Goal: Task Accomplishment & Management: Use online tool/utility

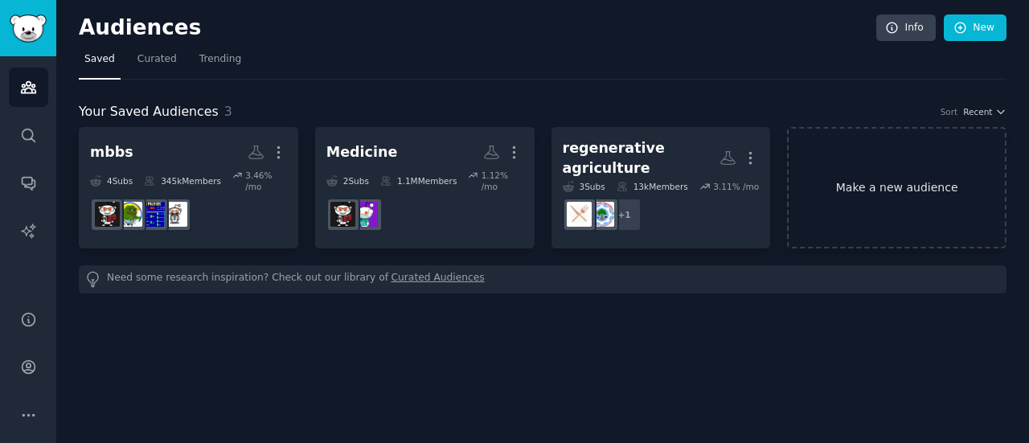
click at [814, 201] on link "Make a new audience" at bounding box center [896, 187] width 219 height 121
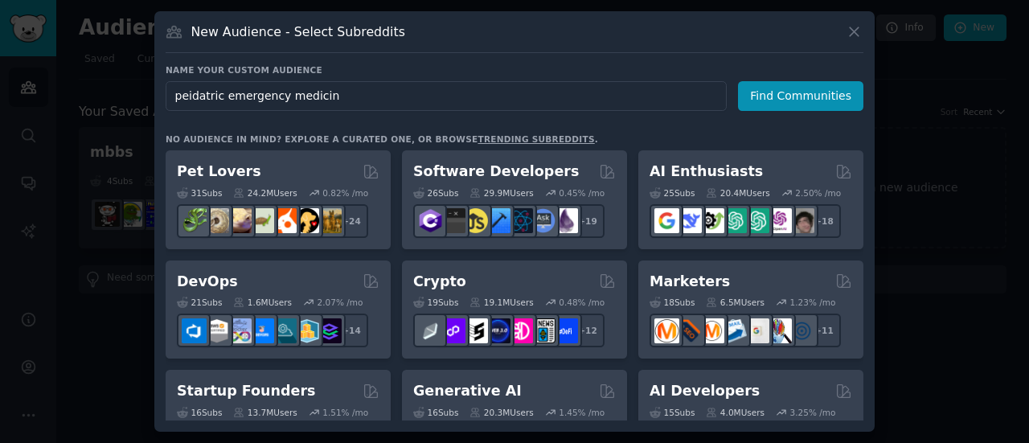
type input "peidatric emergency medicine"
click button "Find Communities" at bounding box center [800, 96] width 125 height 30
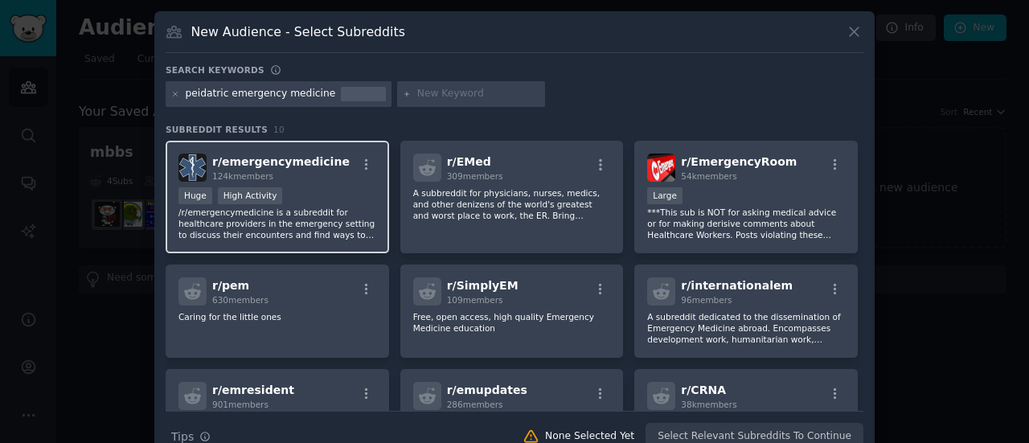
click at [201, 229] on p "/r/emergencymedicine is a subreddit for healthcare providers in the emergency s…" at bounding box center [277, 224] width 198 height 34
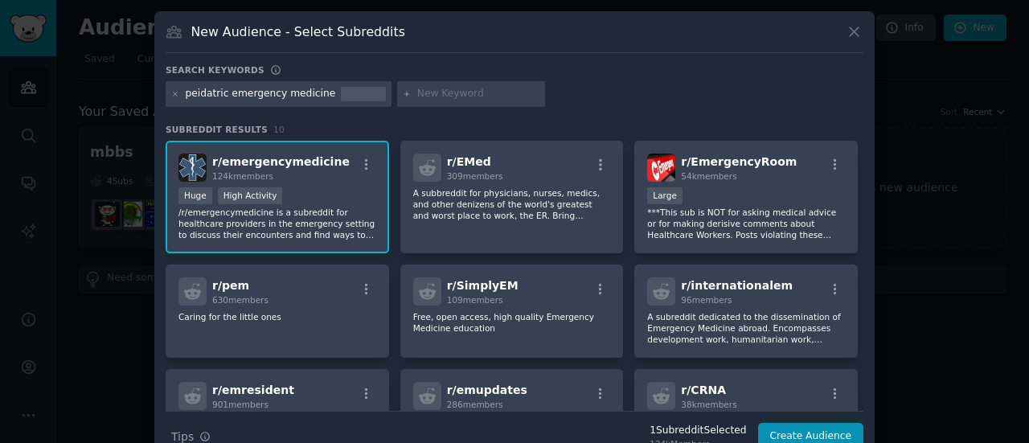
click at [242, 208] on p "/r/emergencymedicine is a subreddit for healthcare providers in the emergency s…" at bounding box center [277, 224] width 198 height 34
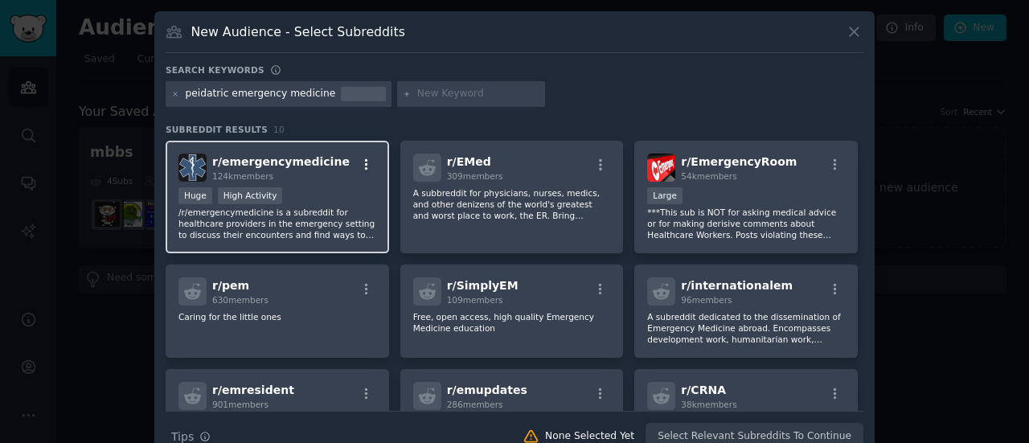
click at [370, 160] on button "button" at bounding box center [366, 165] width 20 height 14
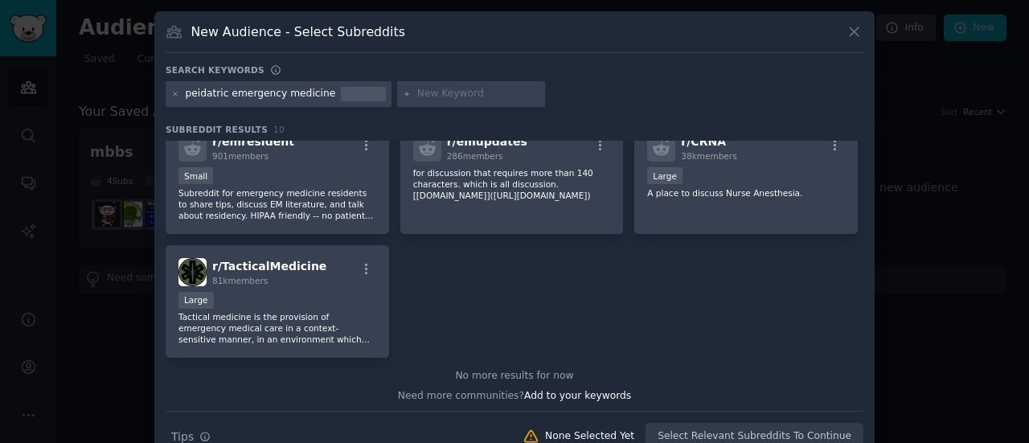
scroll to position [252, 0]
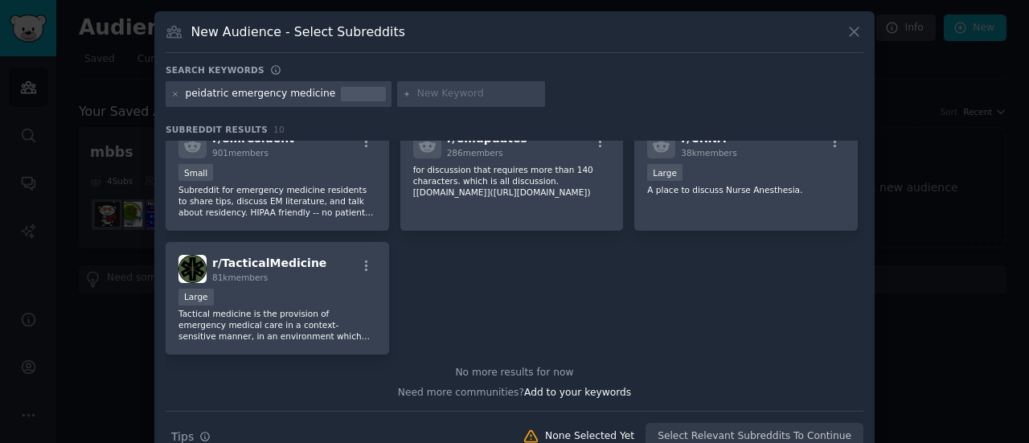
click at [617, 432] on div "None Selected Yet" at bounding box center [589, 436] width 89 height 14
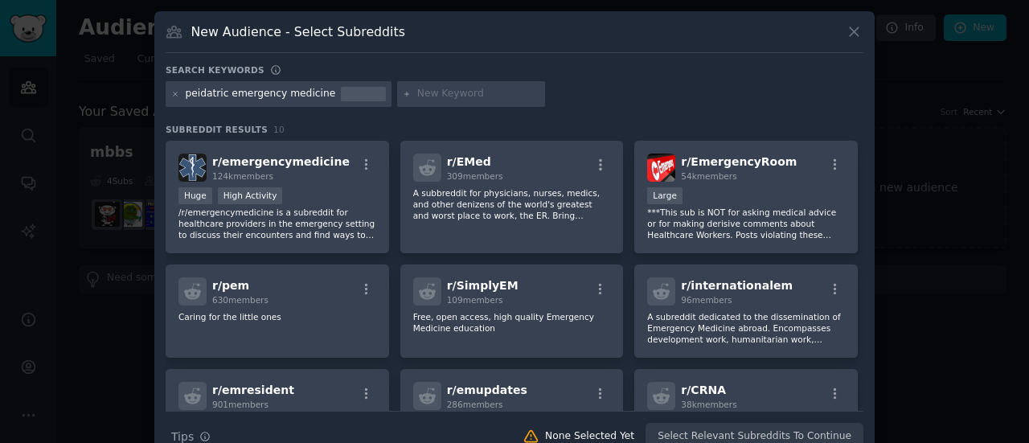
click at [712, 435] on div "Search Tips Tips None Selected Yet Select Relevant Subreddits To Continue" at bounding box center [515, 431] width 698 height 40
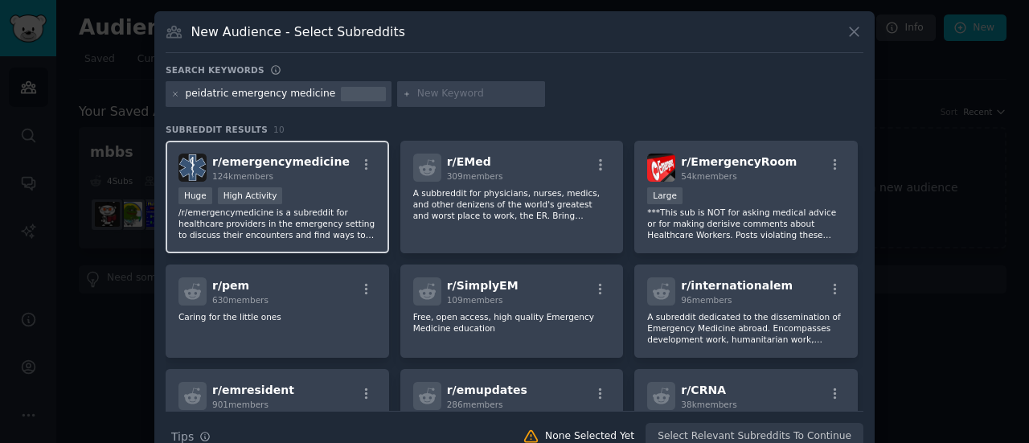
click at [295, 144] on div "r/ emergencymedicine 124k members >= 80th percentile for submissions / day Huge…" at bounding box center [278, 197] width 224 height 113
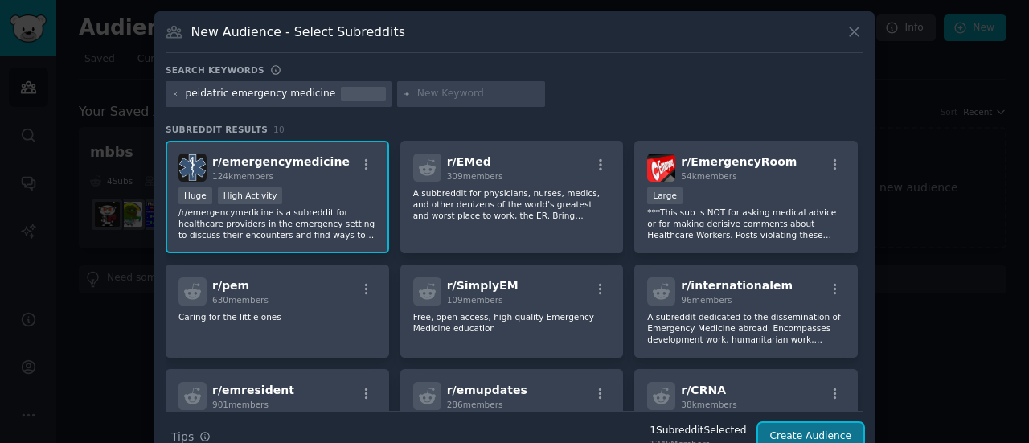
click at [784, 427] on button "Create Audience" at bounding box center [811, 436] width 106 height 27
click at [341, 93] on div at bounding box center [363, 94] width 45 height 14
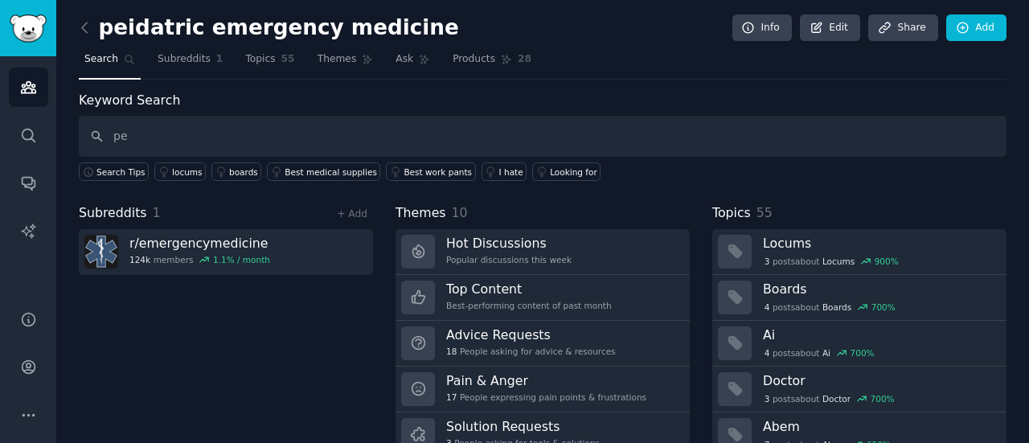
type input "p"
type input "india"
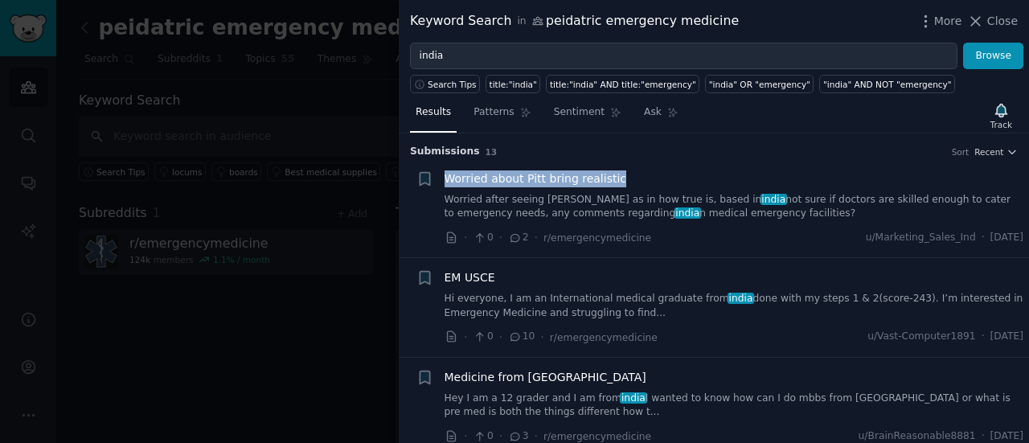
drag, startPoint x: 1024, startPoint y: 148, endPoint x: 1028, endPoint y: 170, distance: 22.9
click at [1028, 170] on div "Submission s 13 Sort Recent + Worried about [PERSON_NAME] bring realistic Worri…" at bounding box center [714, 288] width 630 height 310
click at [982, 20] on icon at bounding box center [975, 21] width 17 height 17
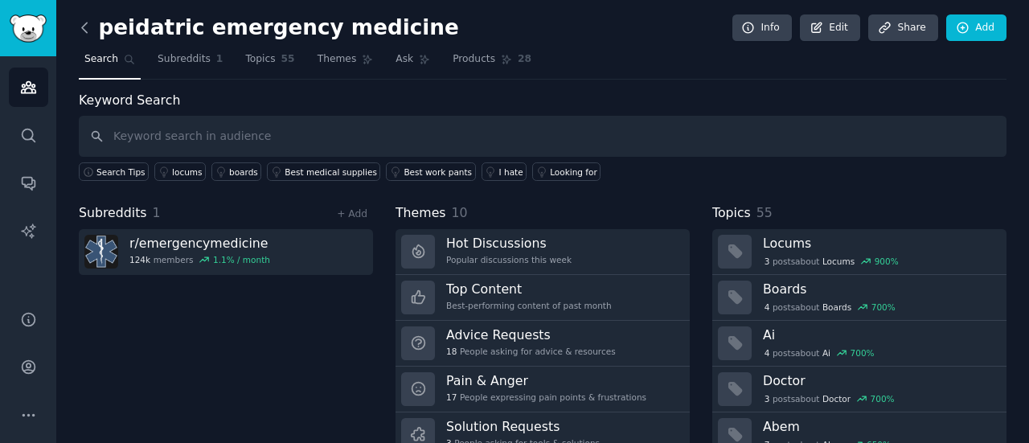
click at [85, 32] on icon at bounding box center [84, 27] width 17 height 17
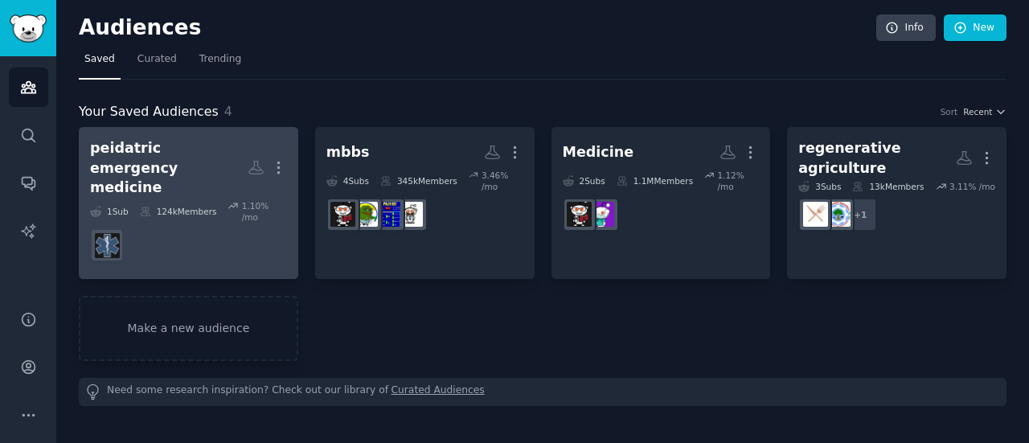
click at [211, 223] on dd at bounding box center [188, 245] width 197 height 45
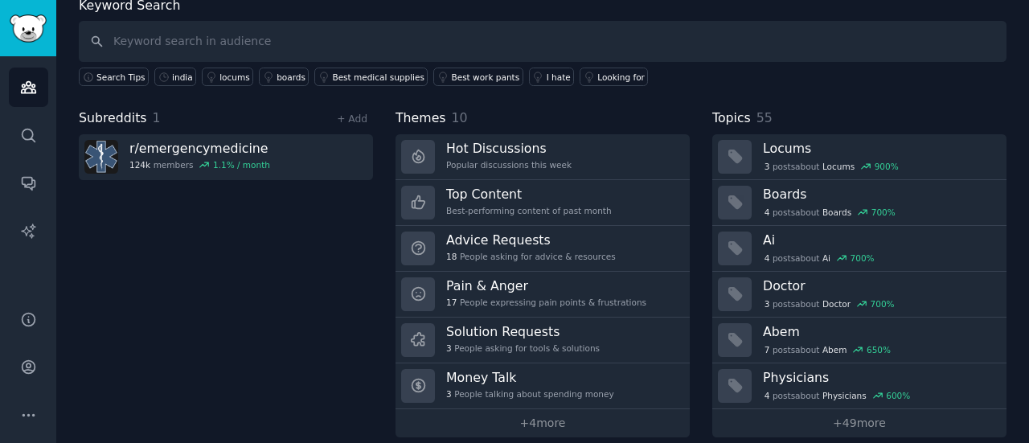
scroll to position [108, 0]
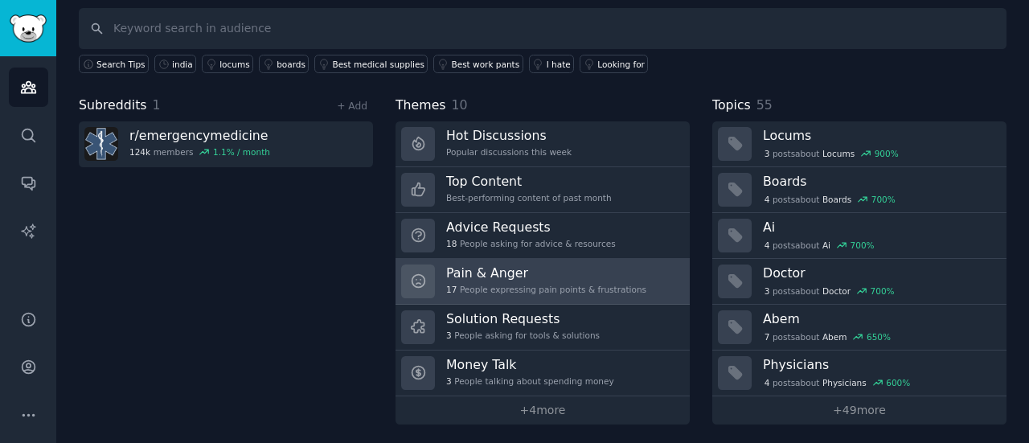
click at [629, 273] on link "Pain & Anger 17 People expressing pain points & frustrations" at bounding box center [543, 282] width 294 height 46
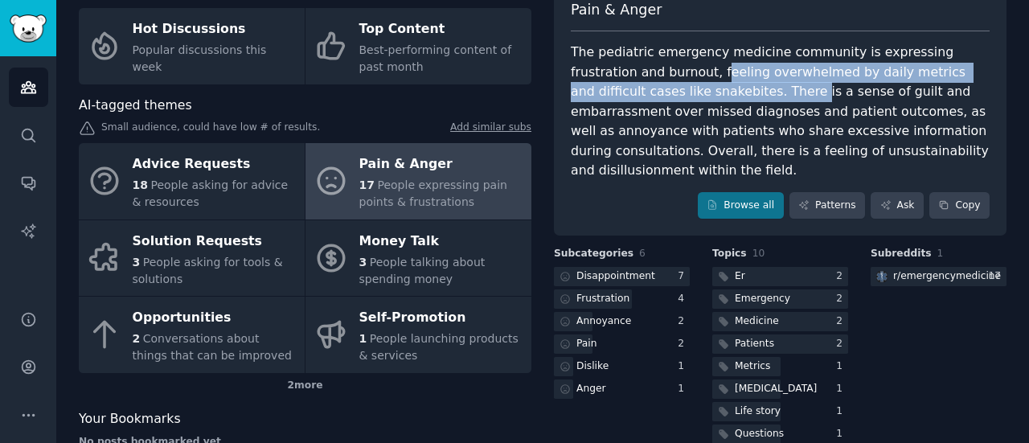
drag, startPoint x: 649, startPoint y: 75, endPoint x: 671, endPoint y: 98, distance: 31.9
click at [671, 98] on div "The pediatric emergency medicine community is expressing frustration and burnou…" at bounding box center [780, 112] width 419 height 138
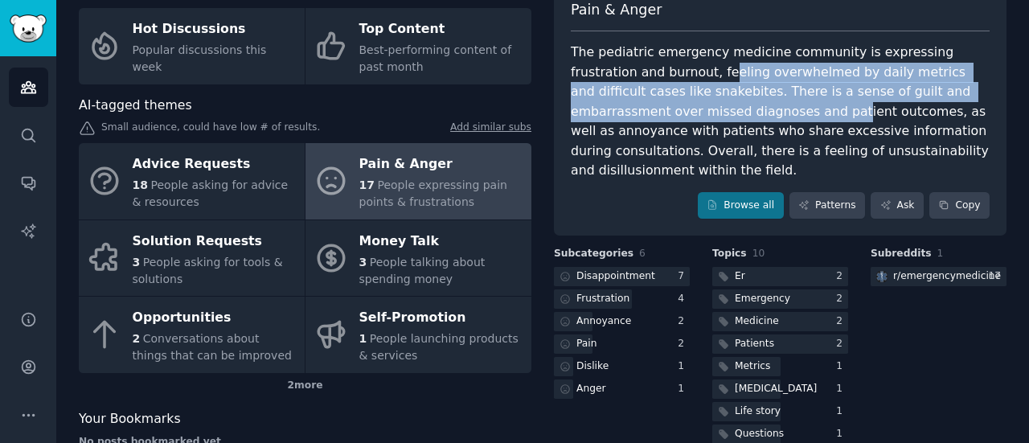
drag, startPoint x: 656, startPoint y: 75, endPoint x: 677, endPoint y: 117, distance: 46.7
click at [677, 117] on div "The pediatric emergency medicine community is expressing frustration and burnou…" at bounding box center [780, 112] width 419 height 138
drag, startPoint x: 645, startPoint y: 62, endPoint x: 685, endPoint y: 113, distance: 65.3
click at [685, 113] on div "The pediatric emergency medicine community is expressing frustration and burnou…" at bounding box center [780, 112] width 419 height 138
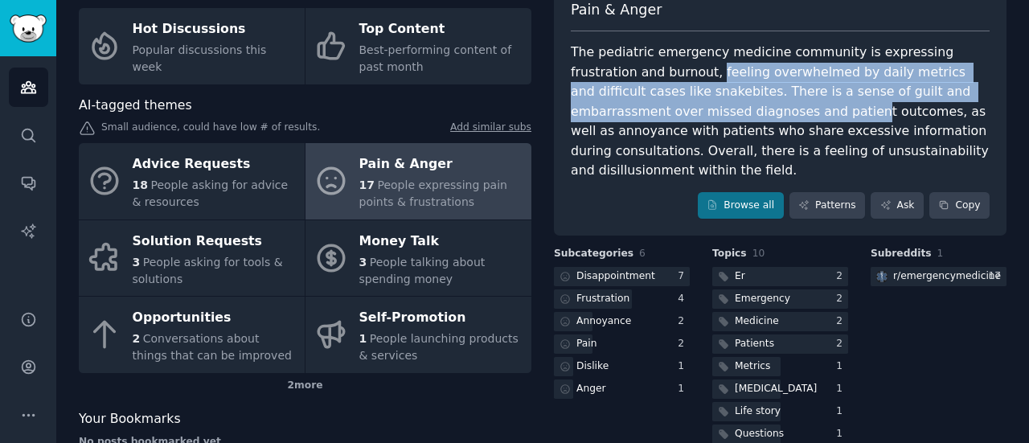
click at [685, 113] on div "The pediatric emergency medicine community is expressing frustration and burnou…" at bounding box center [780, 112] width 419 height 138
drag, startPoint x: 662, startPoint y: 72, endPoint x: 696, endPoint y: 117, distance: 56.3
click at [696, 117] on div "The pediatric emergency medicine community is expressing frustration and burnou…" at bounding box center [780, 112] width 419 height 138
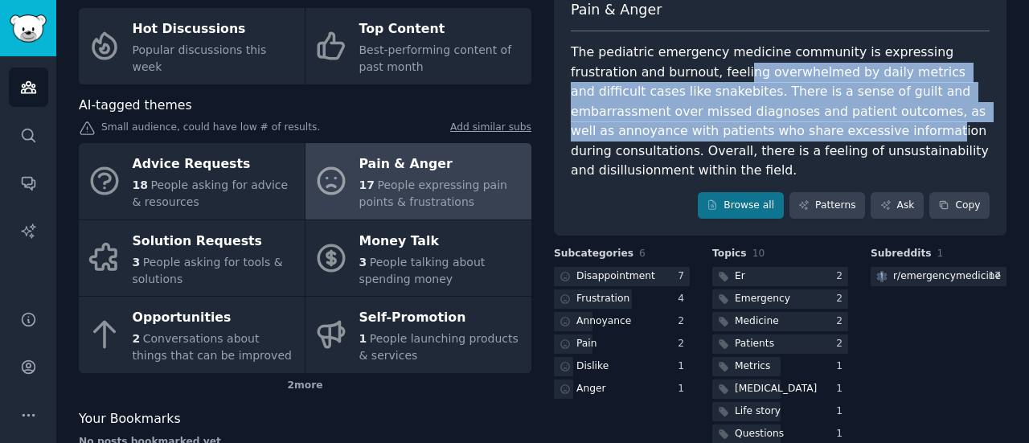
drag, startPoint x: 668, startPoint y: 70, endPoint x: 707, endPoint y: 135, distance: 75.7
click at [707, 135] on div "The pediatric emergency medicine community is expressing frustration and burnou…" at bounding box center [780, 112] width 419 height 138
drag, startPoint x: 664, startPoint y: 64, endPoint x: 706, endPoint y: 131, distance: 79.4
click at [706, 131] on div "The pediatric emergency medicine community is expressing frustration and burnou…" at bounding box center [780, 112] width 419 height 138
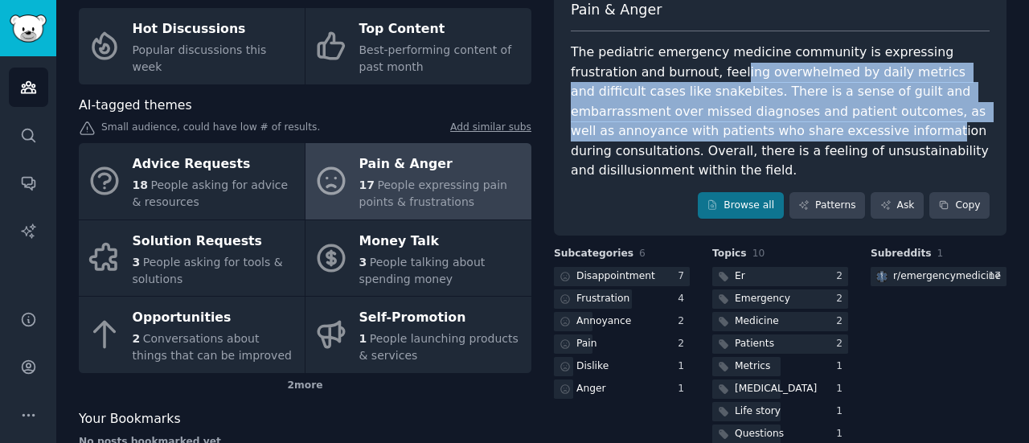
click at [706, 131] on div "The pediatric emergency medicine community is expressing frustration and burnou…" at bounding box center [780, 112] width 419 height 138
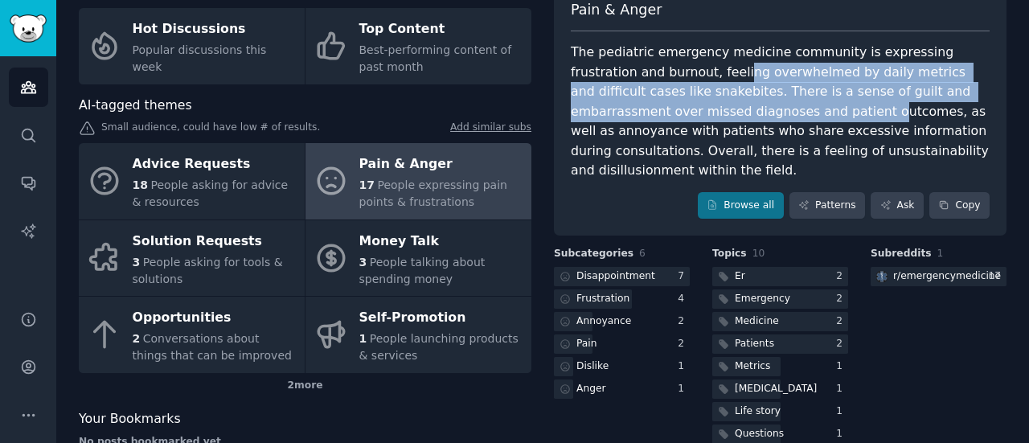
drag, startPoint x: 670, startPoint y: 75, endPoint x: 709, endPoint y: 125, distance: 63.5
click at [709, 125] on div "The pediatric emergency medicine community is expressing frustration and burnou…" at bounding box center [780, 112] width 419 height 138
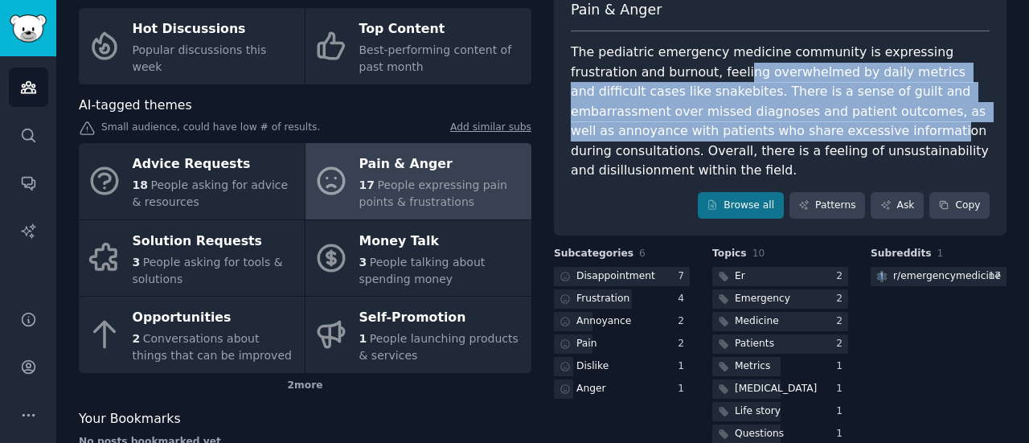
click at [709, 125] on div "The pediatric emergency medicine community is expressing frustration and burnou…" at bounding box center [780, 112] width 419 height 138
drag, startPoint x: 679, startPoint y: 74, endPoint x: 719, endPoint y: 129, distance: 67.9
click at [719, 129] on div "The pediatric emergency medicine community is expressing frustration and burnou…" at bounding box center [780, 112] width 419 height 138
drag, startPoint x: 678, startPoint y: 64, endPoint x: 732, endPoint y: 134, distance: 88.3
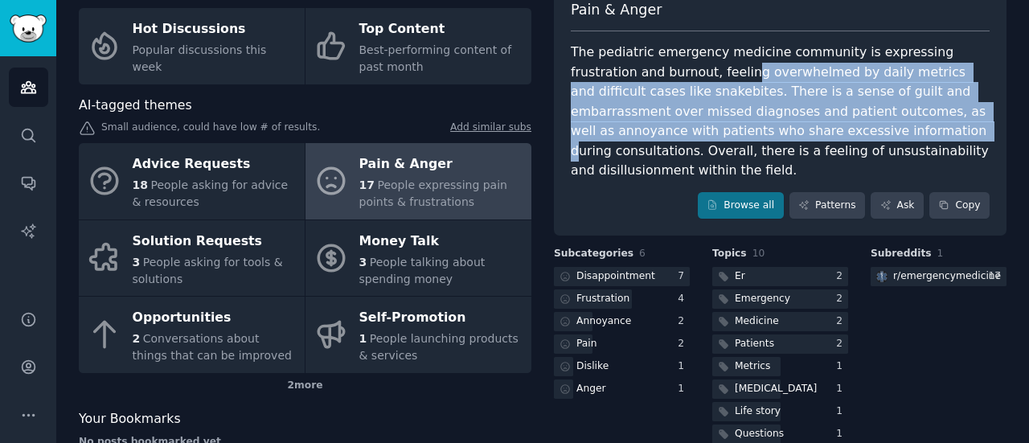
click at [732, 134] on div "The pediatric emergency medicine community is expressing frustration and burnou…" at bounding box center [780, 112] width 419 height 138
drag, startPoint x: 691, startPoint y: 70, endPoint x: 733, endPoint y: 125, distance: 68.8
click at [733, 125] on div "The pediatric emergency medicine community is expressing frustration and burnou…" at bounding box center [780, 112] width 419 height 138
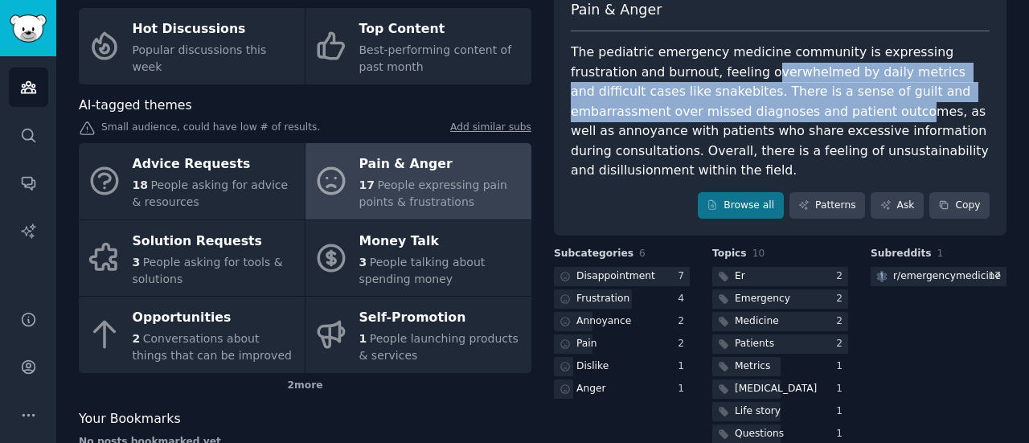
drag, startPoint x: 691, startPoint y: 64, endPoint x: 729, endPoint y: 111, distance: 61.2
click at [729, 111] on div "The pediatric emergency medicine community is expressing frustration and burnou…" at bounding box center [780, 112] width 419 height 138
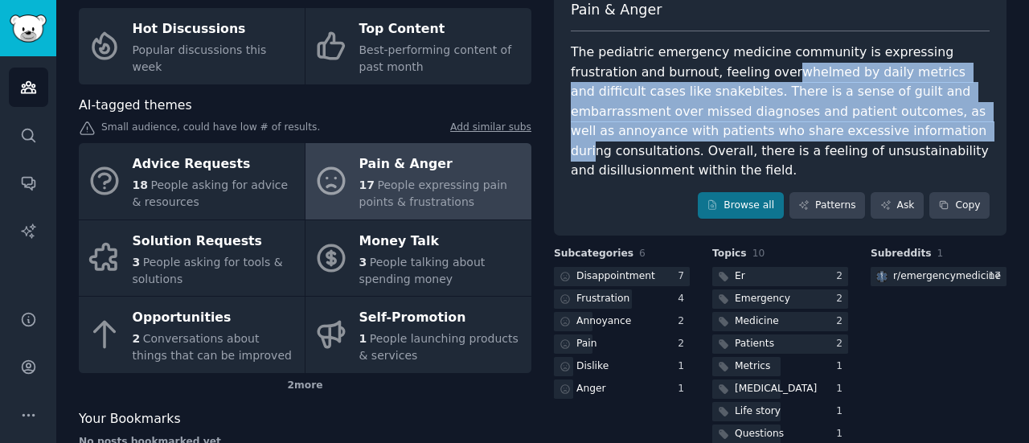
drag, startPoint x: 710, startPoint y: 77, endPoint x: 754, endPoint y: 136, distance: 73.5
click at [754, 136] on div "The pediatric emergency medicine community is expressing frustration and burnou…" at bounding box center [780, 112] width 419 height 138
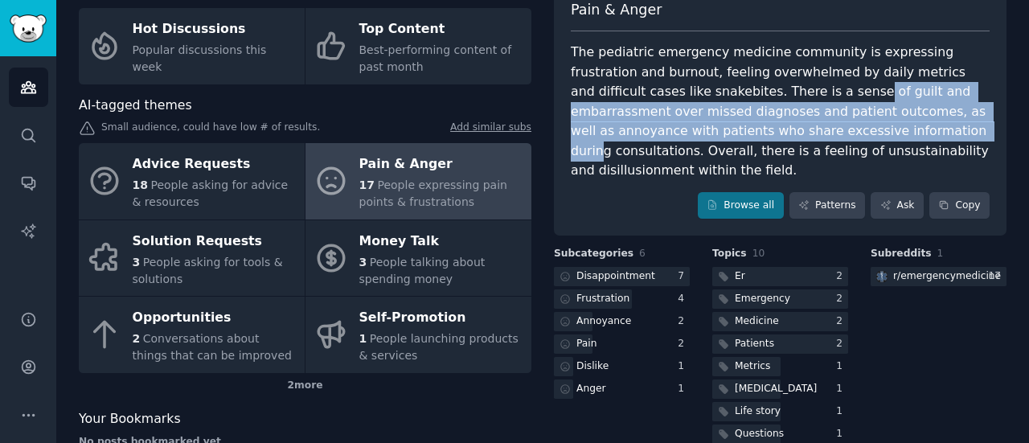
drag, startPoint x: 723, startPoint y: 92, endPoint x: 756, endPoint y: 137, distance: 55.8
click at [756, 137] on div "The pediatric emergency medicine community is expressing frustration and burnou…" at bounding box center [780, 112] width 419 height 138
drag, startPoint x: 724, startPoint y: 82, endPoint x: 759, endPoint y: 128, distance: 57.9
click at [759, 128] on div "The pediatric emergency medicine community is expressing frustration and burnou…" at bounding box center [780, 112] width 419 height 138
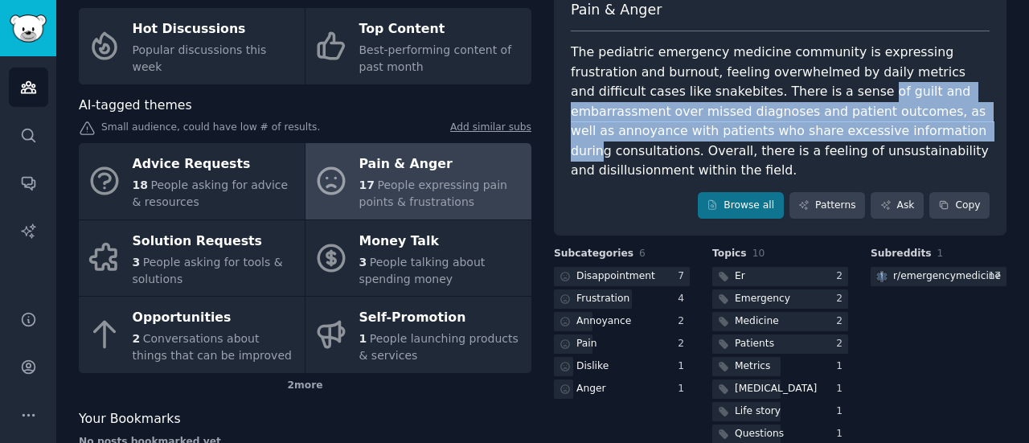
click at [759, 128] on div "The pediatric emergency medicine community is expressing frustration and burnou…" at bounding box center [780, 112] width 419 height 138
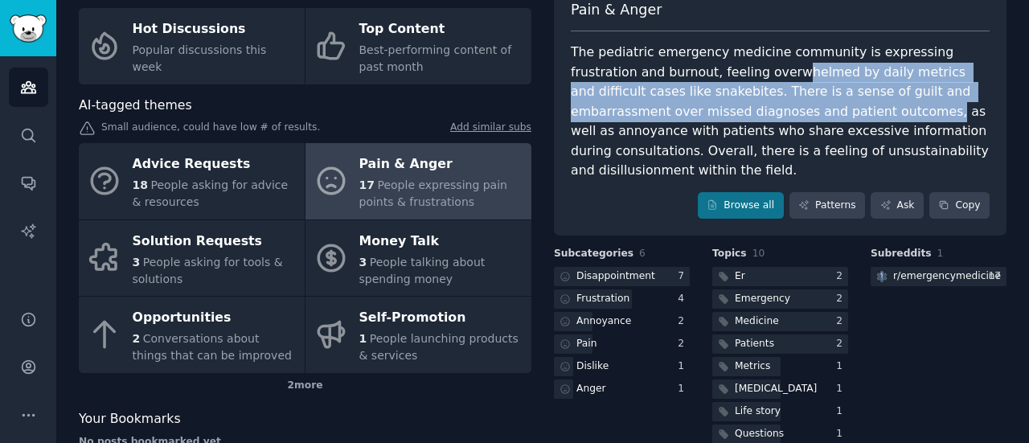
drag, startPoint x: 723, startPoint y: 75, endPoint x: 768, endPoint y: 127, distance: 69.0
click at [768, 127] on div "The pediatric emergency medicine community is expressing frustration and burnou…" at bounding box center [780, 112] width 419 height 138
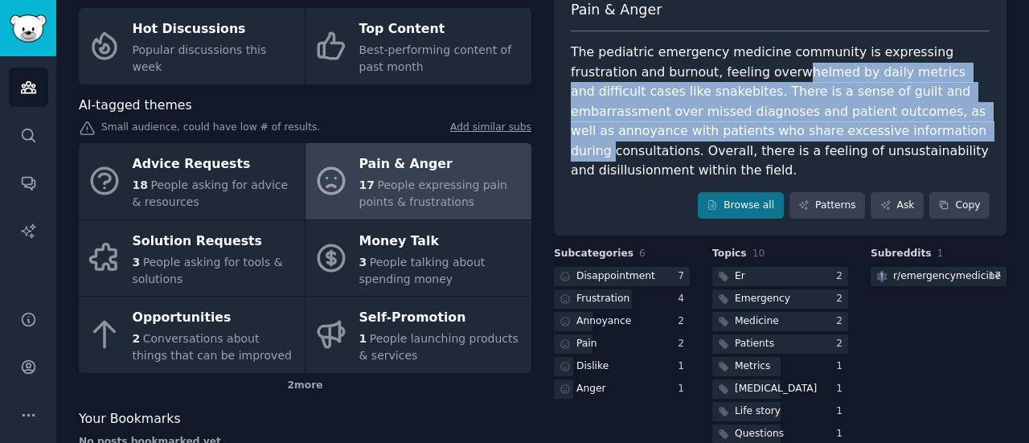
click at [768, 127] on div "The pediatric emergency medicine community is expressing frustration and burnou…" at bounding box center [780, 112] width 419 height 138
drag, startPoint x: 728, startPoint y: 76, endPoint x: 776, endPoint y: 137, distance: 77.4
click at [776, 137] on div "The pediatric emergency medicine community is expressing frustration and burnou…" at bounding box center [780, 112] width 419 height 138
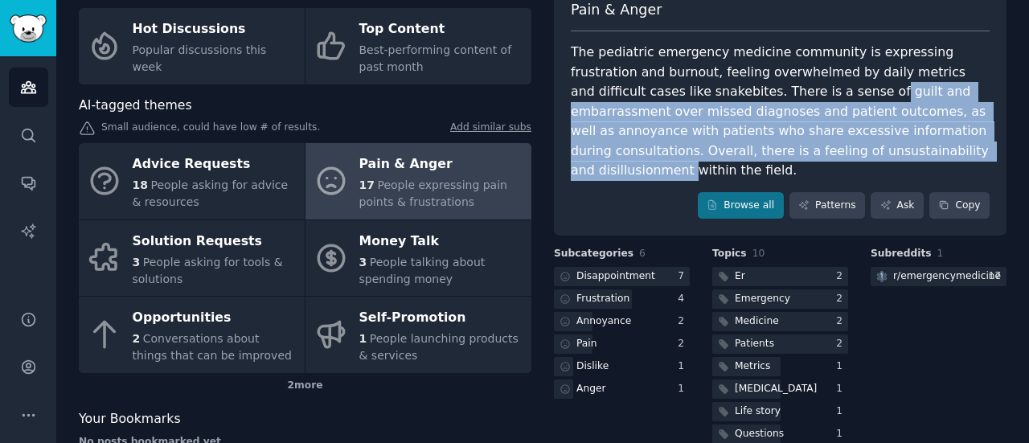
drag, startPoint x: 737, startPoint y: 84, endPoint x: 790, endPoint y: 160, distance: 91.9
click at [790, 160] on div "Pain & Anger The pediatric emergency medicine community is expressing frustrati…" at bounding box center [780, 109] width 453 height 253
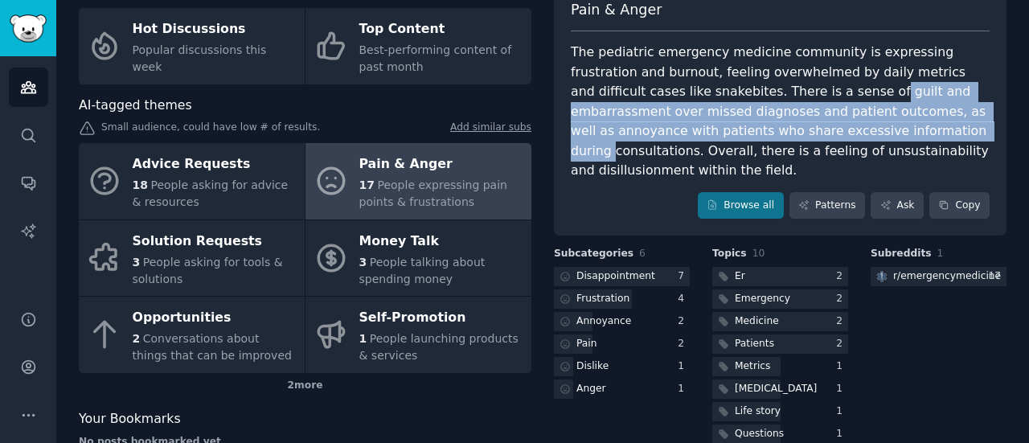
drag, startPoint x: 738, startPoint y: 99, endPoint x: 779, endPoint y: 143, distance: 60.3
click at [779, 143] on div "The pediatric emergency medicine community is expressing frustration and burnou…" at bounding box center [780, 112] width 419 height 138
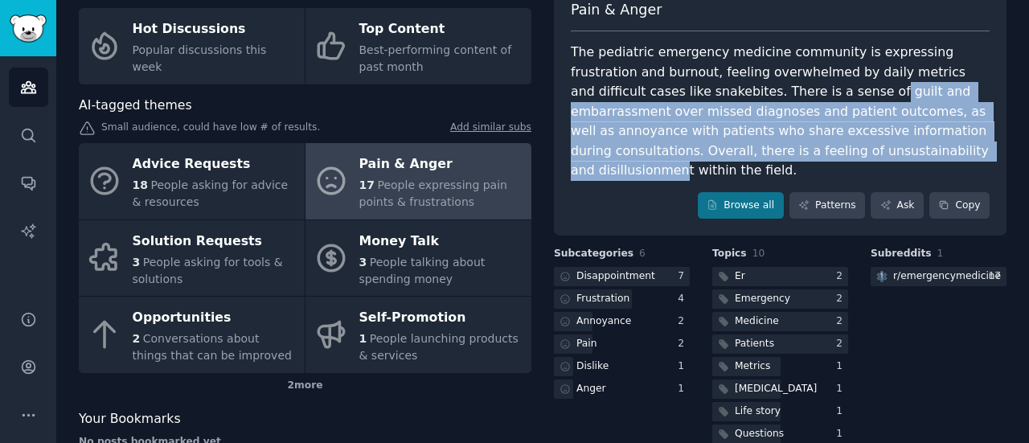
click at [779, 143] on div "The pediatric emergency medicine community is expressing frustration and burnou…" at bounding box center [780, 112] width 419 height 138
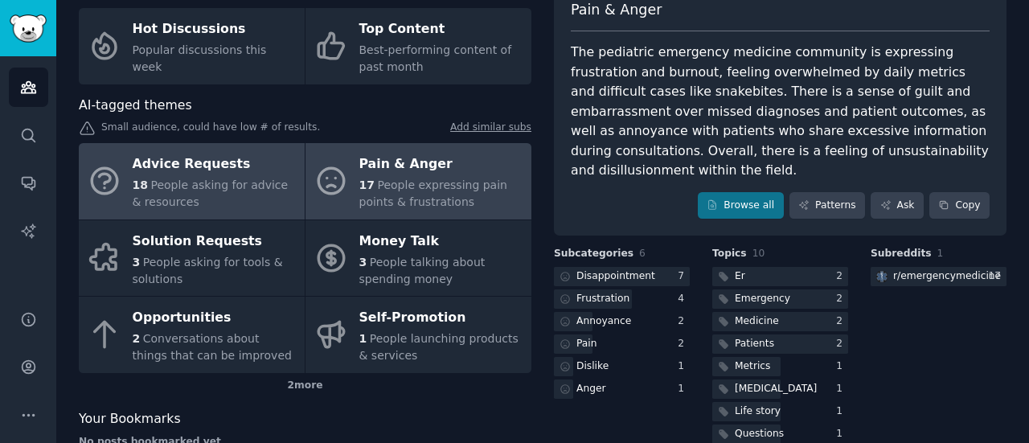
click at [233, 205] on div "18 People asking for advice & resources" at bounding box center [215, 194] width 164 height 34
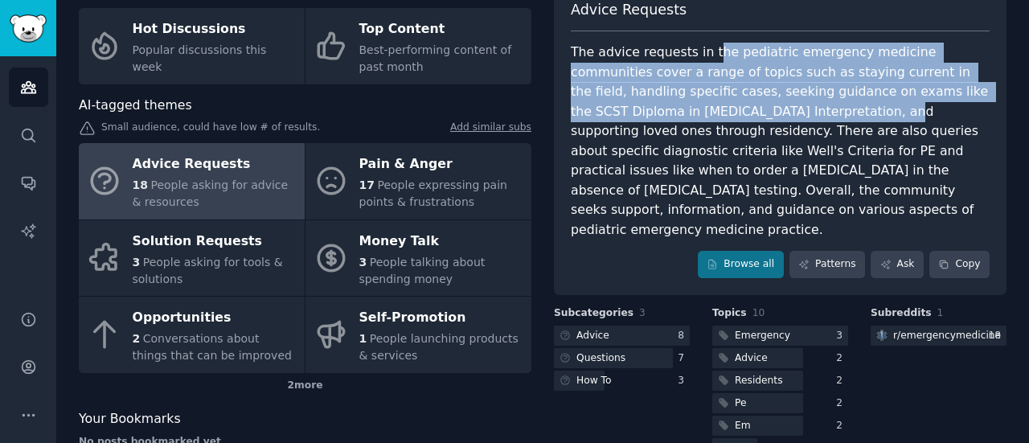
drag, startPoint x: 702, startPoint y: 54, endPoint x: 734, endPoint y: 120, distance: 73.4
click at [734, 120] on div "The advice requests in the pediatric emergency medicine communities cover a ran…" at bounding box center [780, 141] width 419 height 197
drag, startPoint x: 704, startPoint y: 57, endPoint x: 743, endPoint y: 125, distance: 77.8
click at [743, 125] on div "The advice requests in the pediatric emergency medicine communities cover a ran…" at bounding box center [780, 141] width 419 height 197
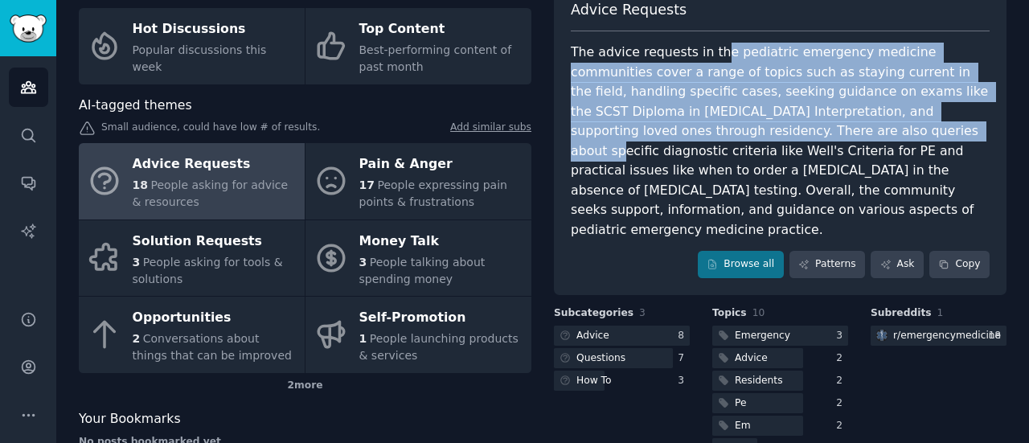
click at [743, 125] on div "The advice requests in the pediatric emergency medicine communities cover a ran…" at bounding box center [780, 141] width 419 height 197
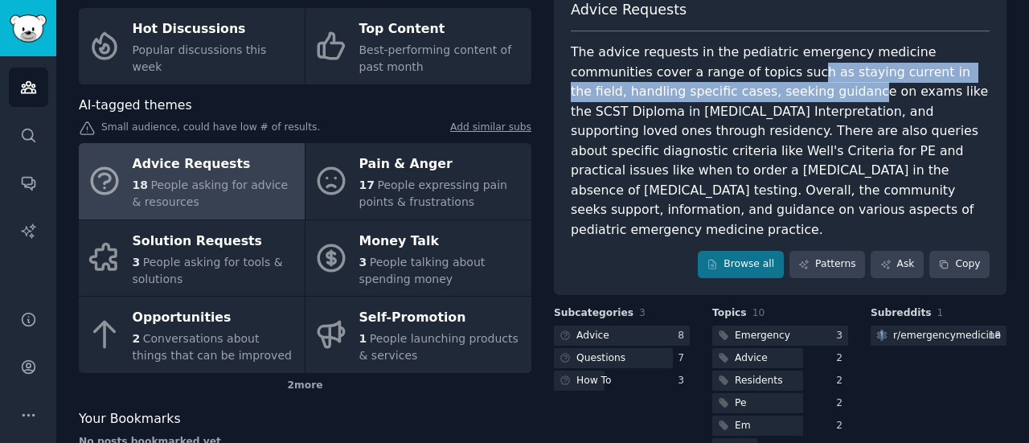
drag, startPoint x: 717, startPoint y: 62, endPoint x: 751, endPoint y: 111, distance: 59.5
click at [751, 111] on div "The advice requests in the pediatric emergency medicine communities cover a ran…" at bounding box center [780, 141] width 419 height 197
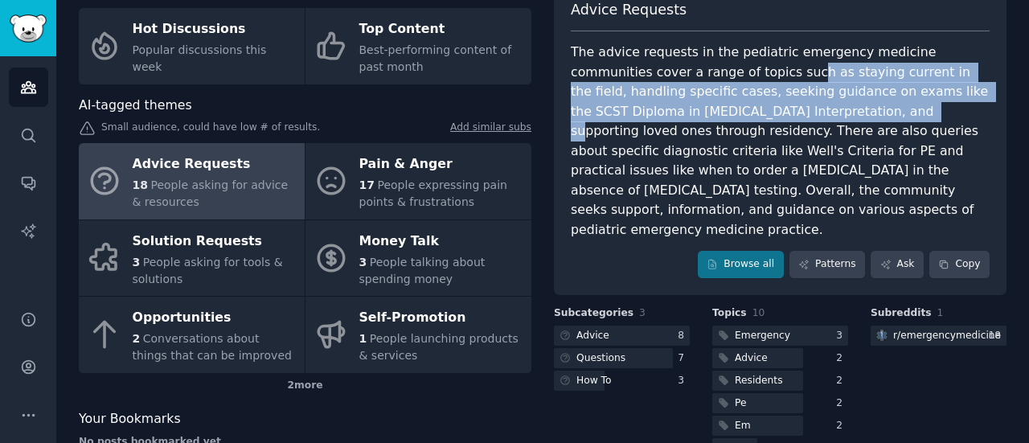
click at [751, 111] on div "The advice requests in the pediatric emergency medicine communities cover a ran…" at bounding box center [780, 141] width 419 height 197
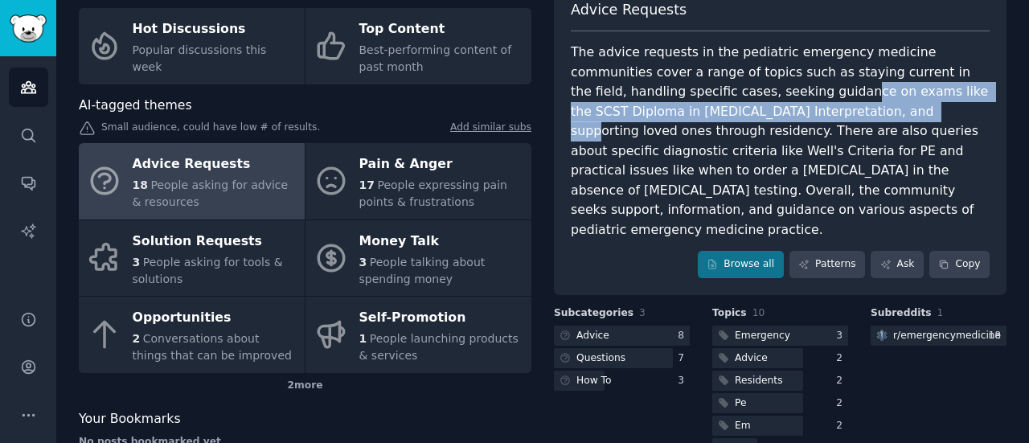
drag, startPoint x: 734, startPoint y: 84, endPoint x: 769, endPoint y: 121, distance: 50.6
click at [769, 121] on div "The advice requests in the pediatric emergency medicine communities cover a ran…" at bounding box center [780, 141] width 419 height 197
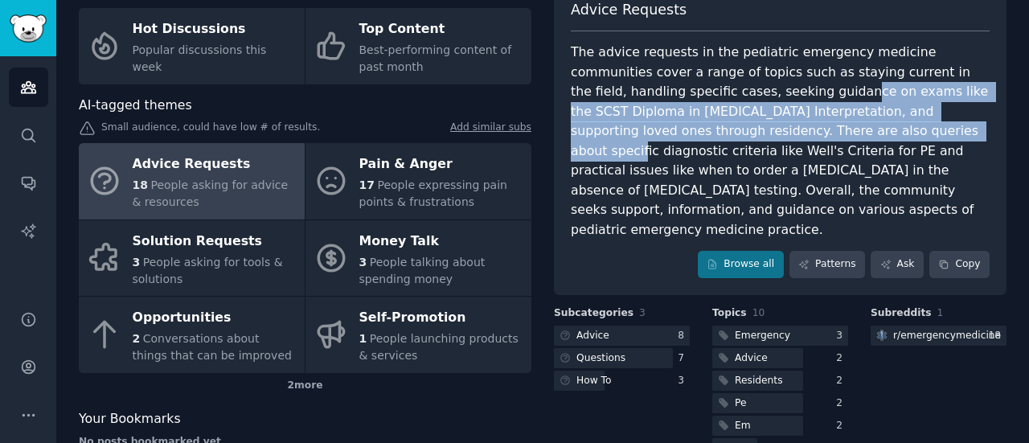
click at [769, 121] on div "The advice requests in the pediatric emergency medicine communities cover a ran…" at bounding box center [780, 141] width 419 height 197
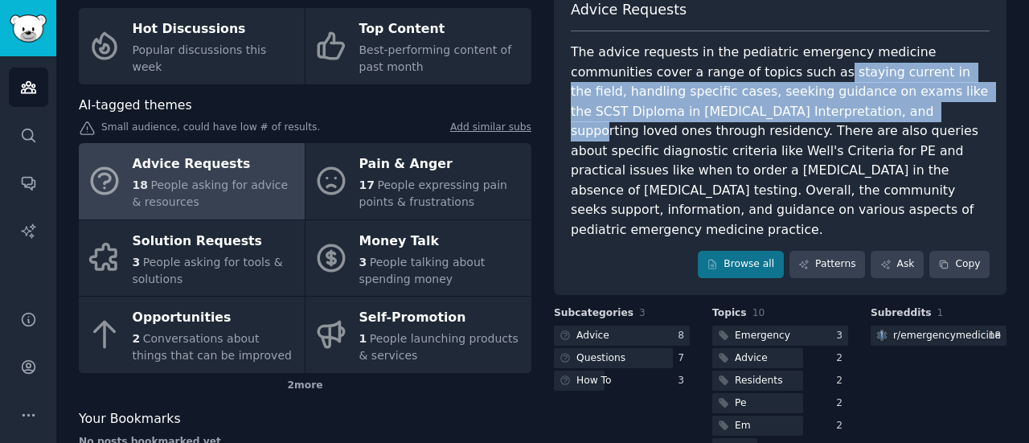
drag, startPoint x: 740, startPoint y: 73, endPoint x: 779, endPoint y: 120, distance: 61.0
click at [779, 120] on div "The advice requests in the pediatric emergency medicine communities cover a ran…" at bounding box center [780, 141] width 419 height 197
drag, startPoint x: 759, startPoint y: 77, endPoint x: 790, endPoint y: 119, distance: 52.3
click at [790, 119] on div "The advice requests in the pediatric emergency medicine communities cover a ran…" at bounding box center [780, 141] width 419 height 197
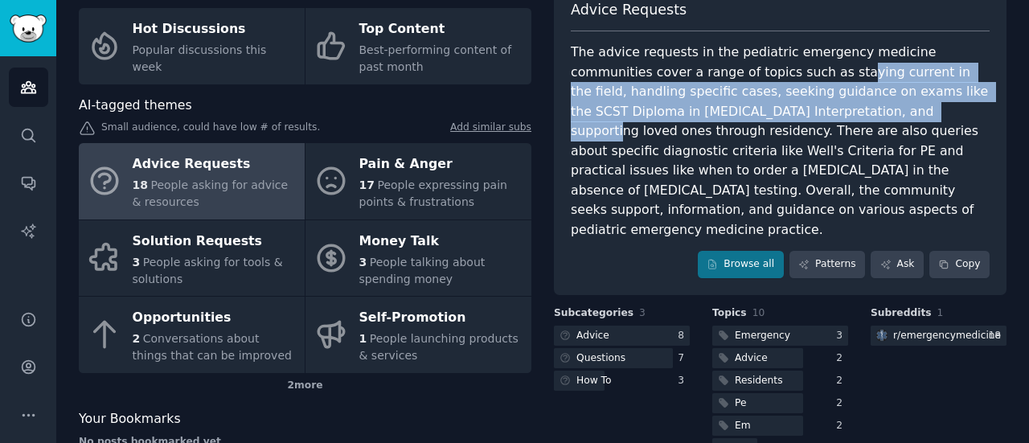
click at [790, 119] on div "The advice requests in the pediatric emergency medicine communities cover a ran…" at bounding box center [780, 141] width 419 height 197
drag, startPoint x: 770, startPoint y: 79, endPoint x: 802, endPoint y: 123, distance: 54.2
click at [802, 123] on div "The advice requests in the pediatric emergency medicine communities cover a ran…" at bounding box center [780, 141] width 419 height 197
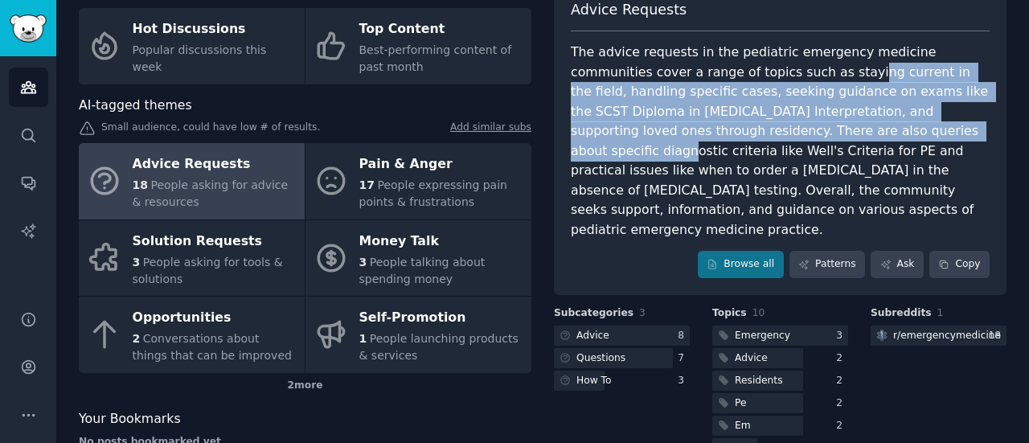
click at [802, 123] on div "The advice requests in the pediatric emergency medicine communities cover a ran…" at bounding box center [780, 141] width 419 height 197
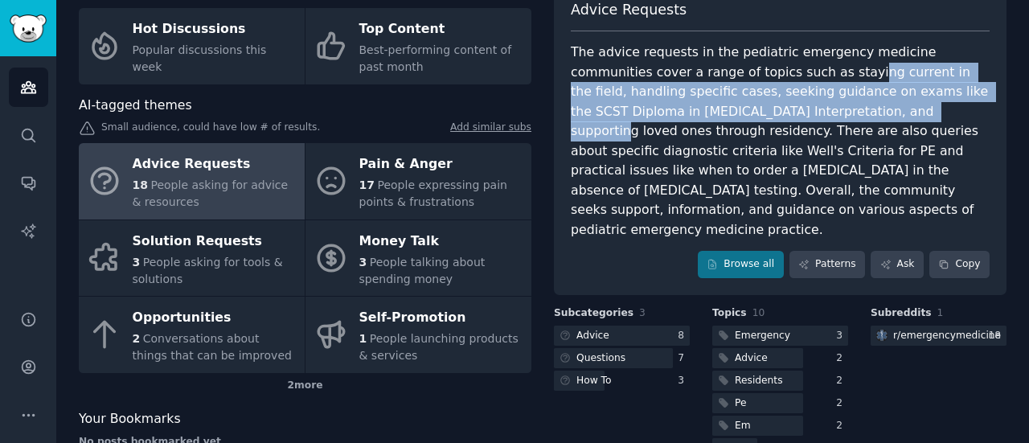
drag, startPoint x: 773, startPoint y: 77, endPoint x: 810, endPoint y: 131, distance: 65.8
click at [810, 131] on div "The advice requests in the pediatric emergency medicine communities cover a ran…" at bounding box center [780, 141] width 419 height 197
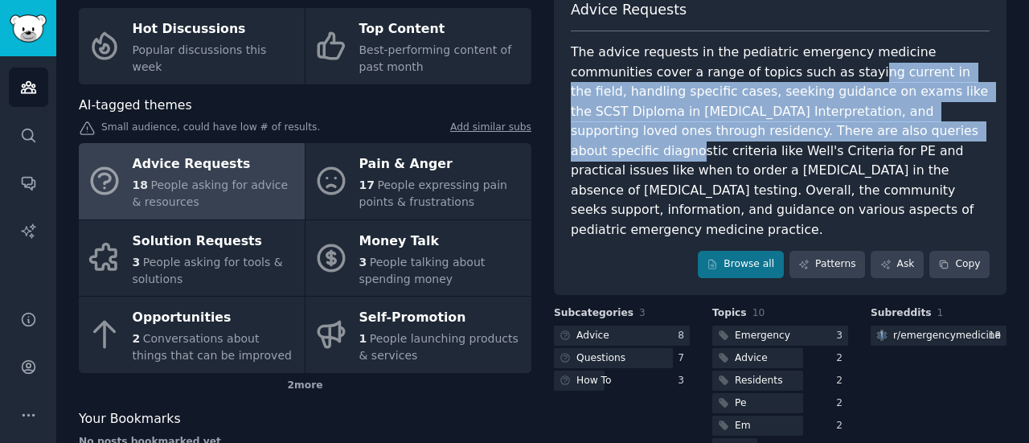
click at [810, 131] on div "The advice requests in the pediatric emergency medicine communities cover a ran…" at bounding box center [780, 141] width 419 height 197
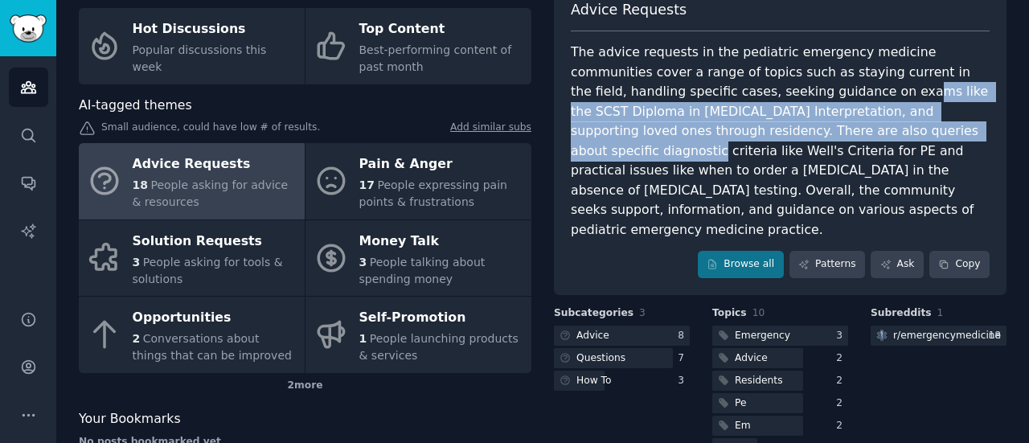
drag, startPoint x: 790, startPoint y: 88, endPoint x: 831, endPoint y: 146, distance: 70.9
click at [831, 146] on div "The advice requests in the pediatric emergency medicine communities cover a ran…" at bounding box center [780, 141] width 419 height 197
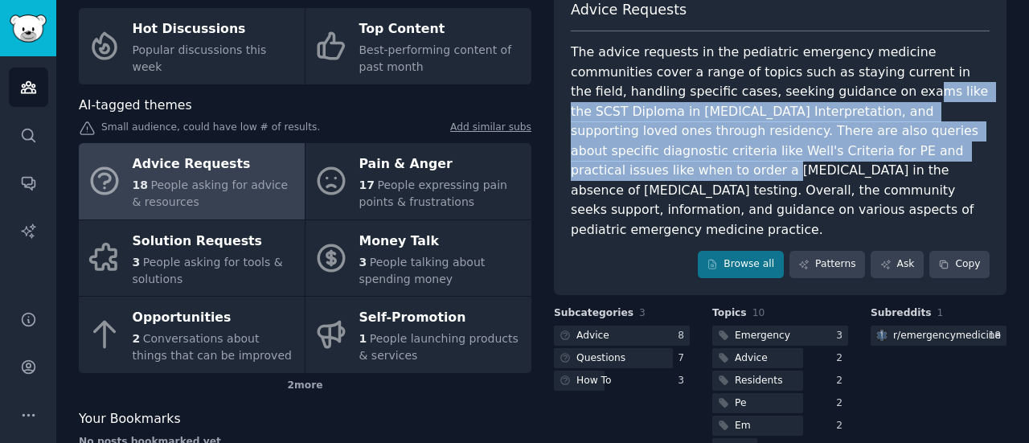
click at [831, 146] on div "The advice requests in the pediatric emergency medicine communities cover a ran…" at bounding box center [780, 141] width 419 height 197
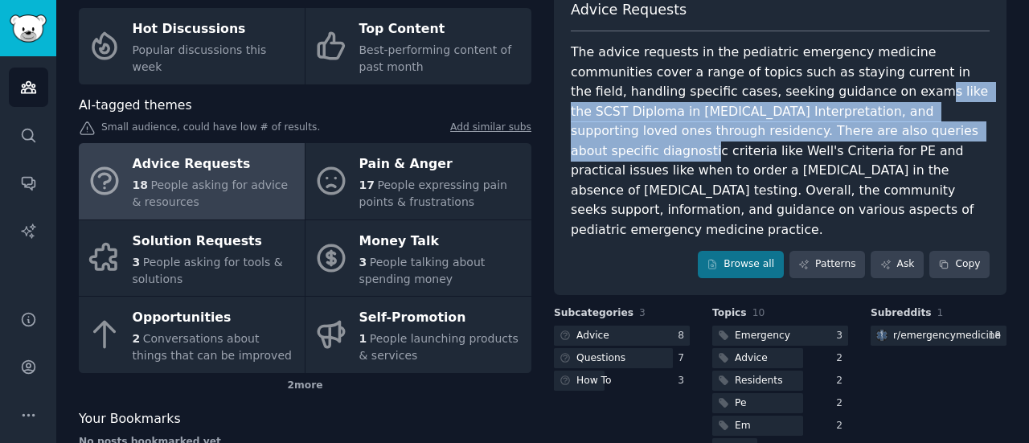
drag, startPoint x: 798, startPoint y: 92, endPoint x: 823, endPoint y: 131, distance: 46.4
click at [823, 131] on div "The advice requests in the pediatric emergency medicine communities cover a ran…" at bounding box center [780, 141] width 419 height 197
drag, startPoint x: 799, startPoint y: 88, endPoint x: 828, endPoint y: 133, distance: 53.5
click at [828, 133] on div "The advice requests in the pediatric emergency medicine communities cover a ran…" at bounding box center [780, 141] width 419 height 197
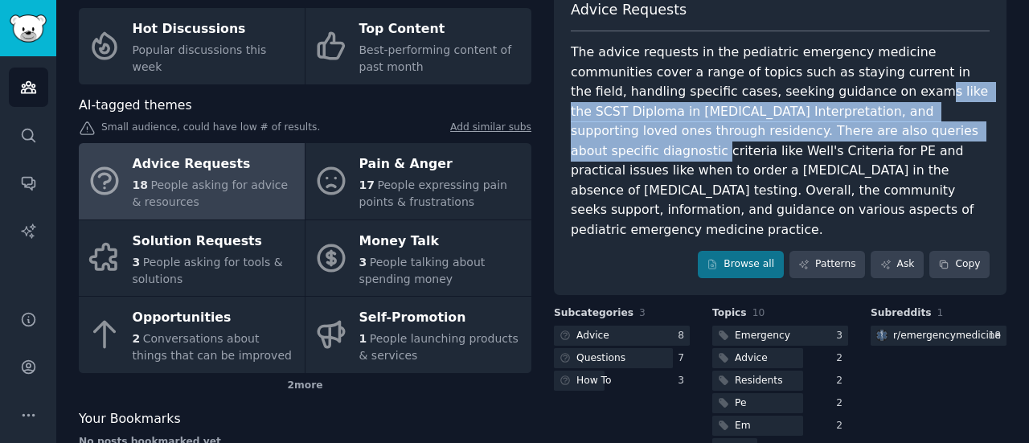
click at [828, 133] on div "The advice requests in the pediatric emergency medicine communities cover a ran…" at bounding box center [780, 141] width 419 height 197
drag, startPoint x: 801, startPoint y: 84, endPoint x: 836, endPoint y: 142, distance: 67.8
click at [836, 142] on div "The advice requests in the pediatric emergency medicine communities cover a ran…" at bounding box center [780, 141] width 419 height 197
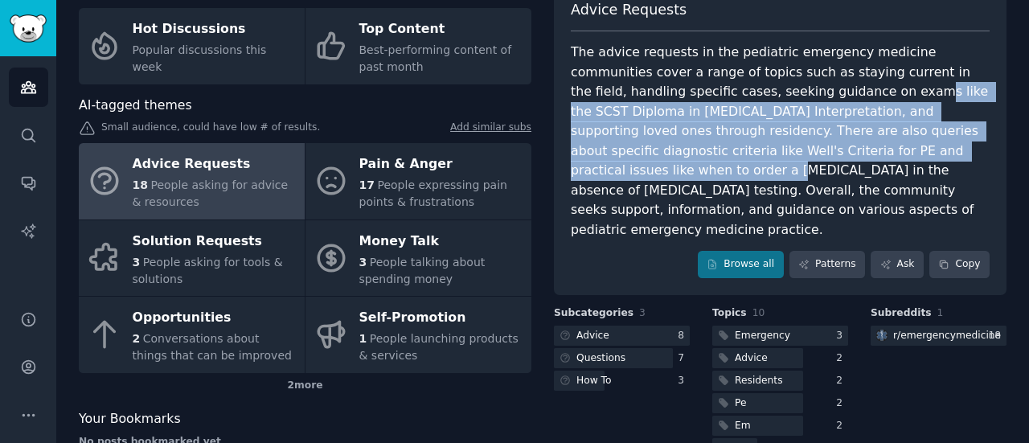
click at [836, 142] on div "The advice requests in the pediatric emergency medicine communities cover a ran…" at bounding box center [780, 141] width 419 height 197
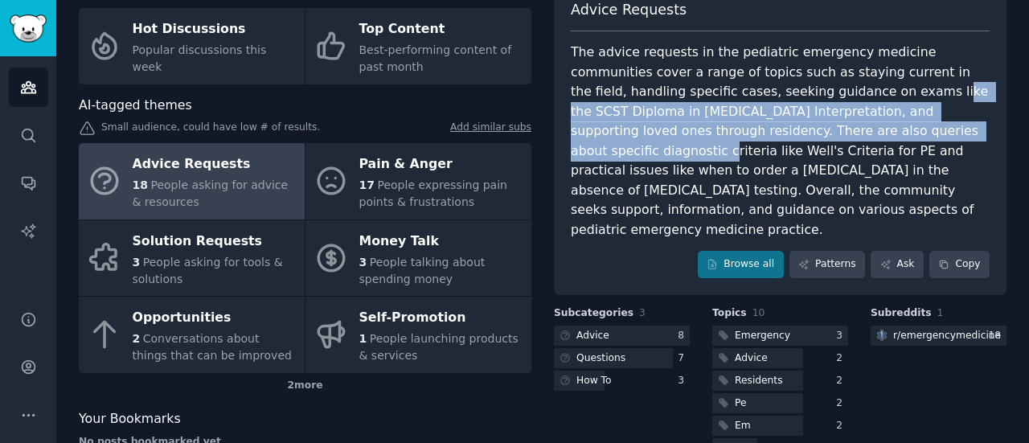
drag
click at [853, 157] on div "The advice requests in the pediatric emergency medicine communities cover a ran…" at bounding box center [780, 141] width 419 height 197
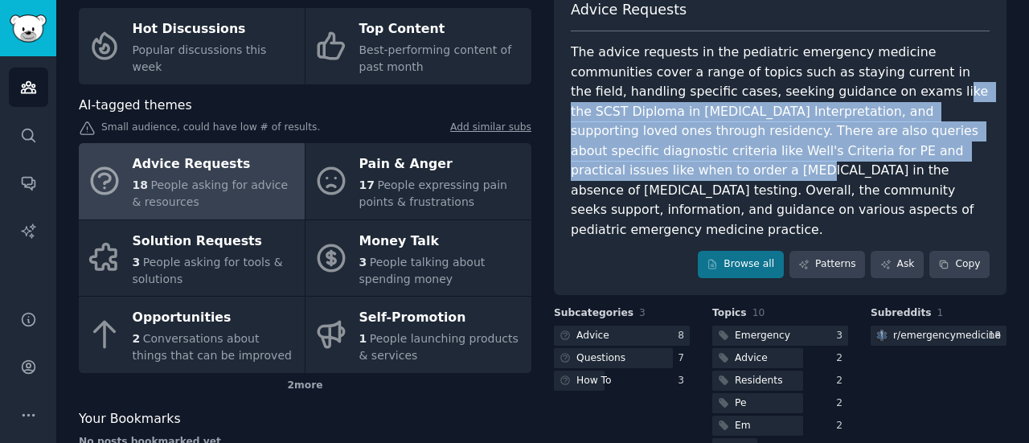
click at [853, 157] on div "The advice requests in the pediatric emergency medicine communities cover a ran…" at bounding box center [780, 141] width 419 height 197
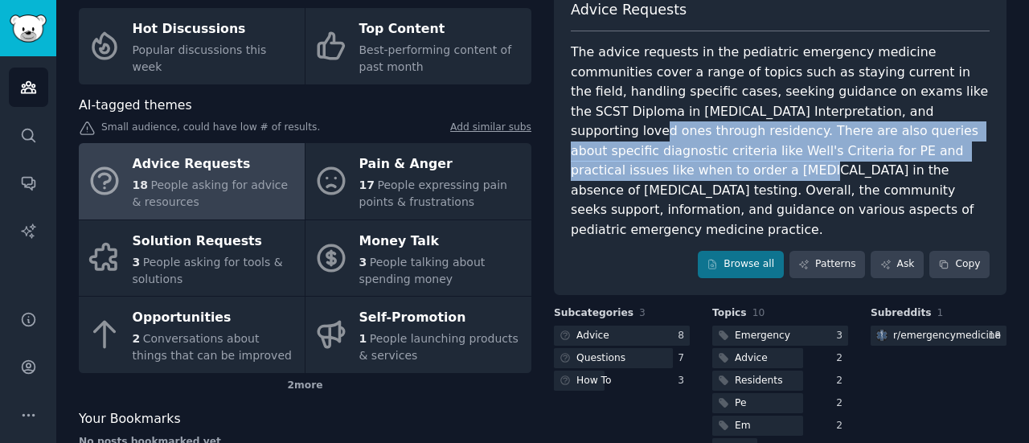
click at [858, 152] on div "The advice requests in the pediatric emergency medicine communities cover a ran…" at bounding box center [780, 141] width 419 height 197
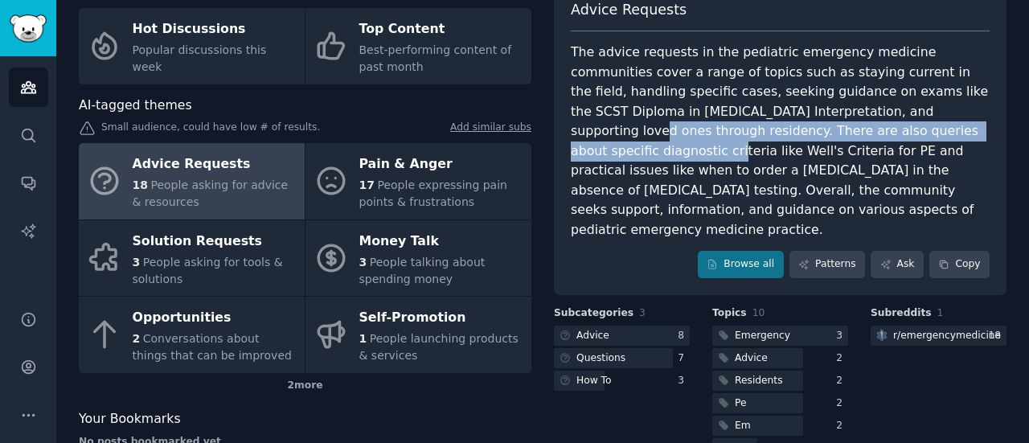
click at [854, 145] on div "The advice requests in the pediatric emergency medicine communities cover a ran…" at bounding box center [780, 141] width 419 height 197
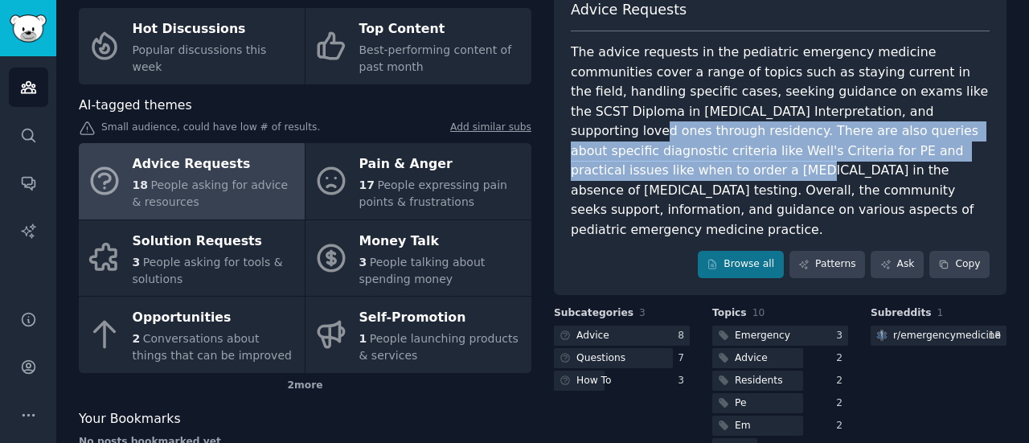
click at [854, 145] on div "The advice requests in the pediatric emergency medicine communities cover a ran…" at bounding box center [780, 141] width 419 height 197
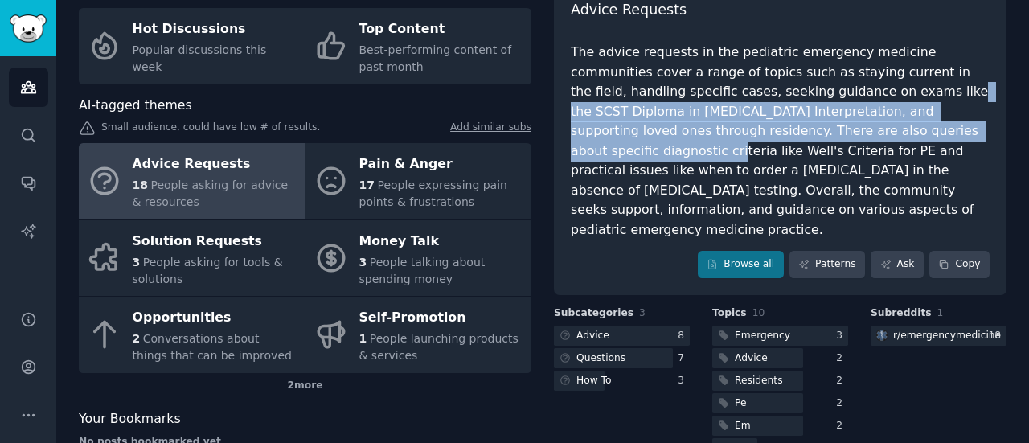
click at [850, 136] on div "The advice requests in the pediatric emergency medicine communities cover a ran…" at bounding box center [780, 141] width 419 height 197
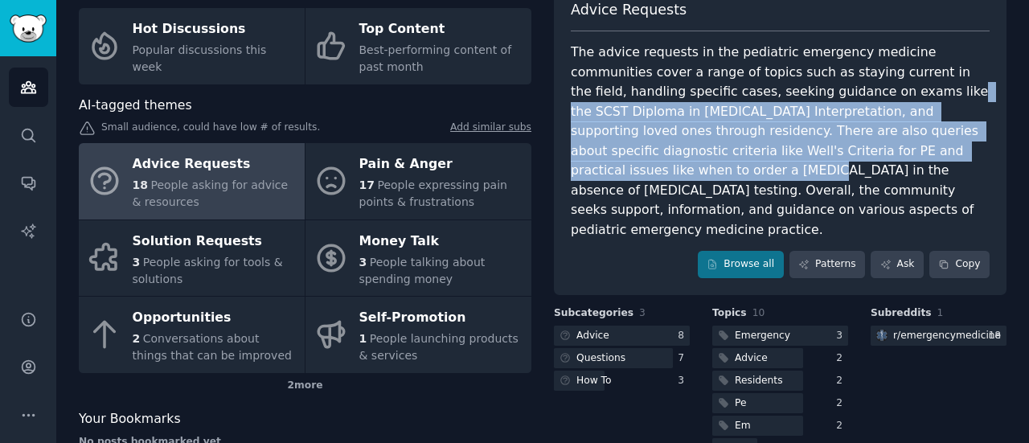
click at [867, 147] on div "The advice requests in the pediatric emergency medicine communities cover a ran…" at bounding box center [780, 141] width 419 height 197
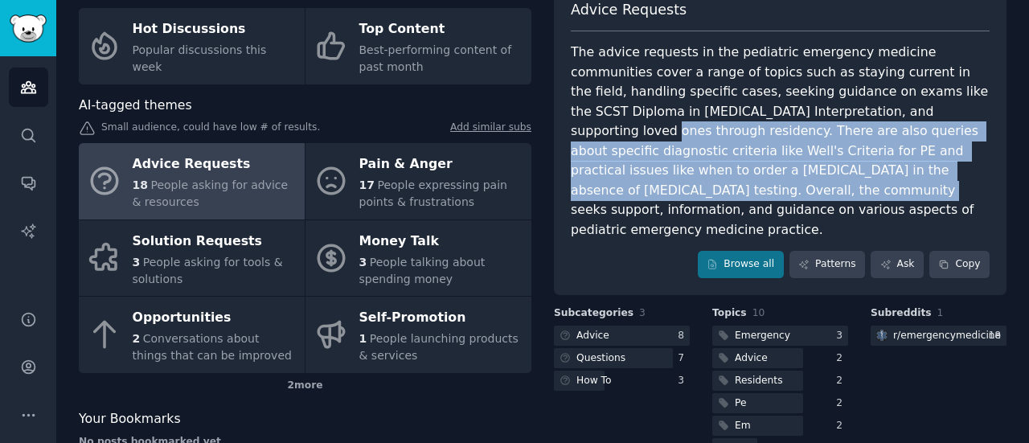
click at [884, 167] on div "The advice requests in the pediatric emergency medicine communities cover a ran…" at bounding box center [780, 141] width 419 height 197
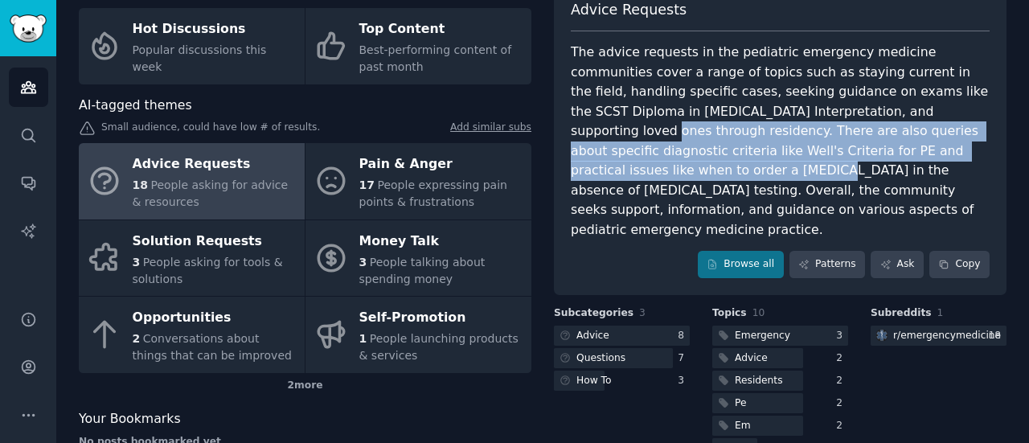
click at [878, 160] on div "The advice requests in the pediatric emergency medicine communities cover a ran…" at bounding box center [780, 141] width 419 height 197
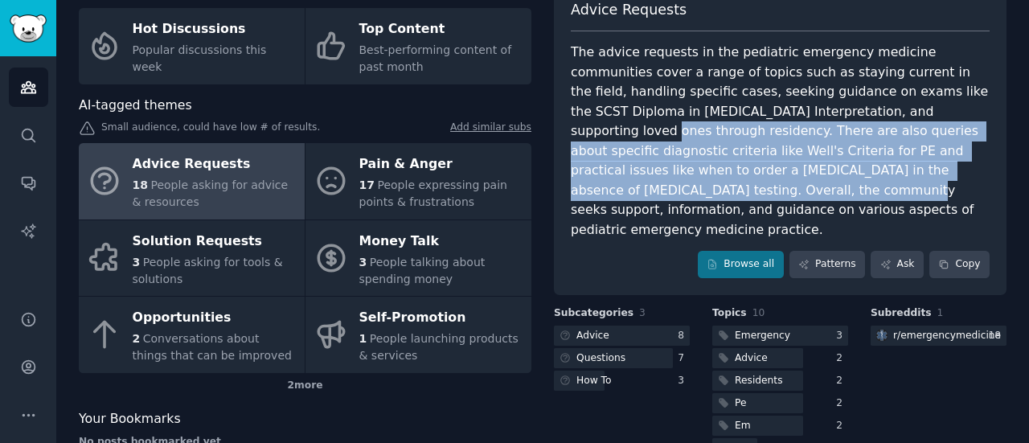
click at [878, 160] on div "The advice requests in the pediatric emergency medicine communities cover a ran…" at bounding box center [780, 141] width 419 height 197
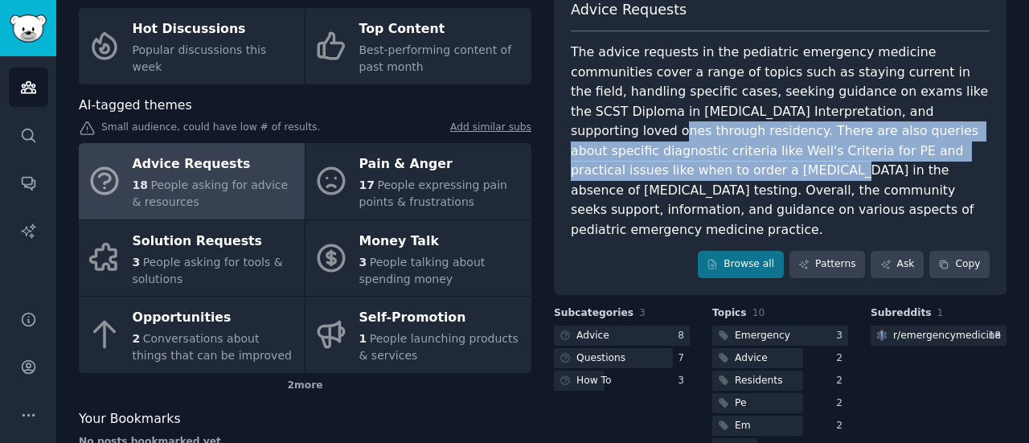
click at [884, 159] on div "The advice requests in the pediatric emergency medicine communities cover a ran…" at bounding box center [780, 141] width 419 height 197
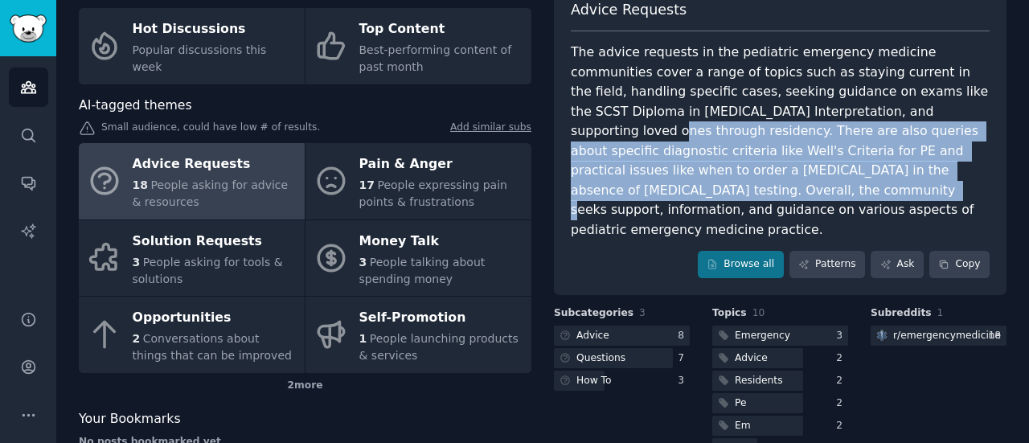
click at [897, 162] on div "The advice requests in the pediatric emergency medicine communities cover a ran…" at bounding box center [780, 141] width 419 height 197
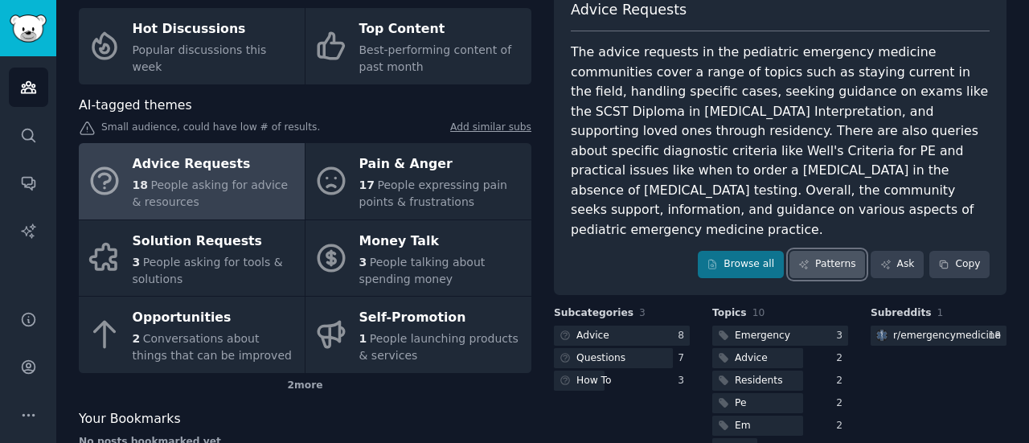
click at [839, 251] on link "Patterns" at bounding box center [828, 264] width 76 height 27
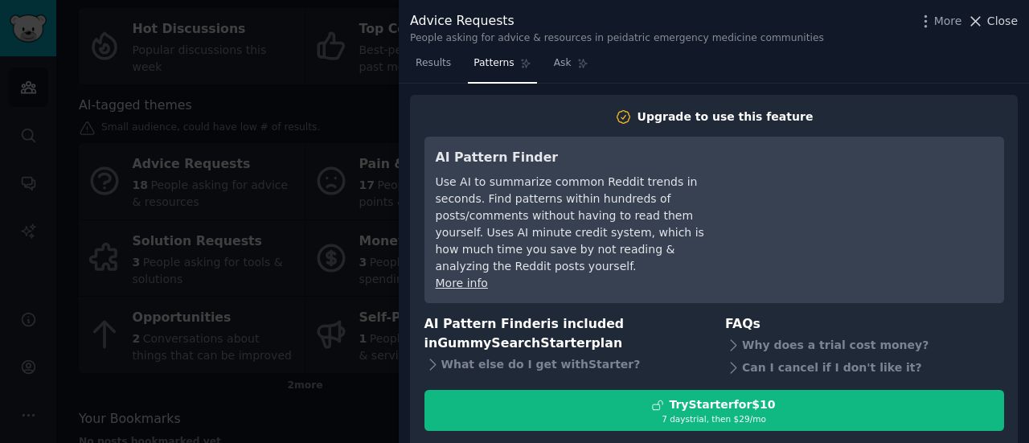
click at [984, 17] on icon at bounding box center [975, 21] width 17 height 17
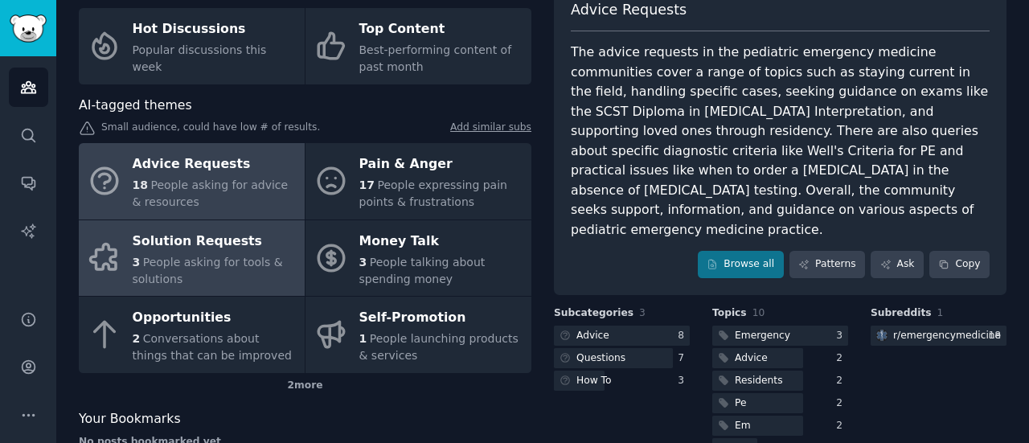
click at [225, 277] on div "3 People asking for tools & solutions" at bounding box center [215, 271] width 164 height 34
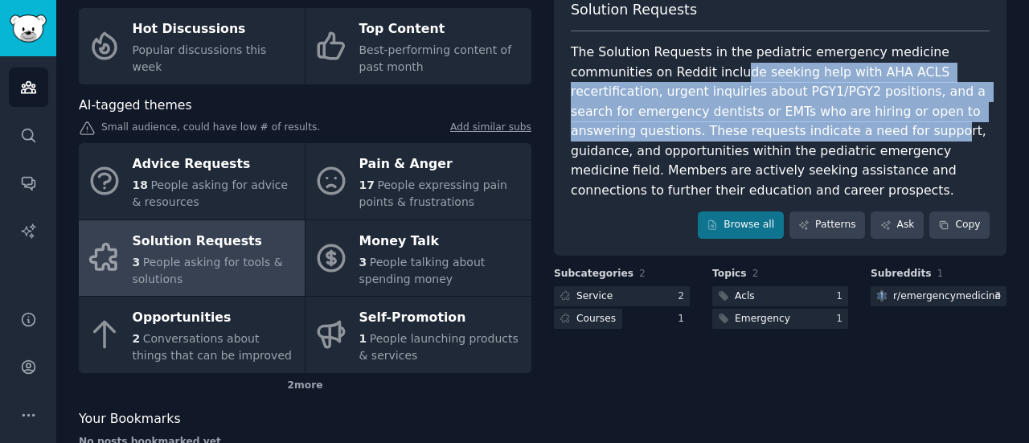
drag, startPoint x: 651, startPoint y: 72, endPoint x: 712, endPoint y: 125, distance: 80.9
click at [712, 125] on div "The Solution Requests in the pediatric emergency medicine communities on Reddit…" at bounding box center [780, 122] width 419 height 158
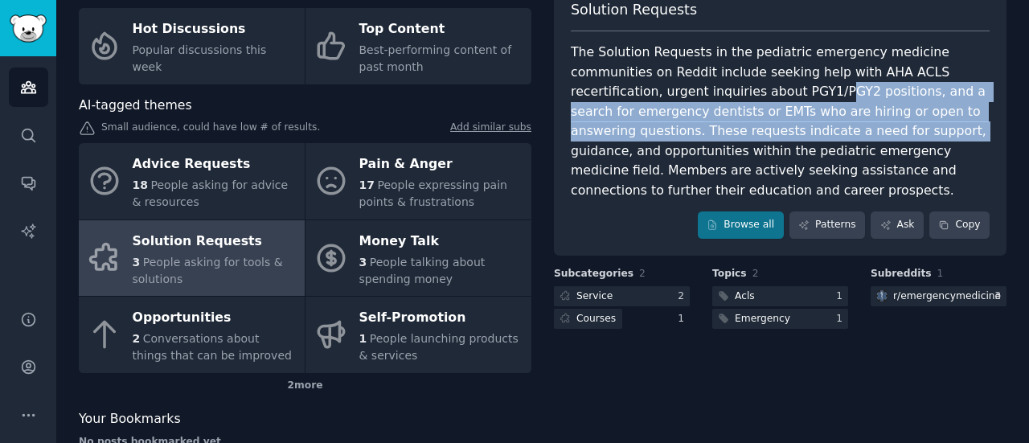
drag, startPoint x: 695, startPoint y: 83, endPoint x: 728, endPoint y: 131, distance: 58.9
click at [728, 131] on div "The Solution Requests in the pediatric emergency medicine communities on Reddit…" at bounding box center [780, 122] width 419 height 158
drag, startPoint x: 708, startPoint y: 89, endPoint x: 743, endPoint y: 137, distance: 59.8
click at [743, 137] on div "The Solution Requests in the pediatric emergency medicine communities on Reddit…" at bounding box center [780, 122] width 419 height 158
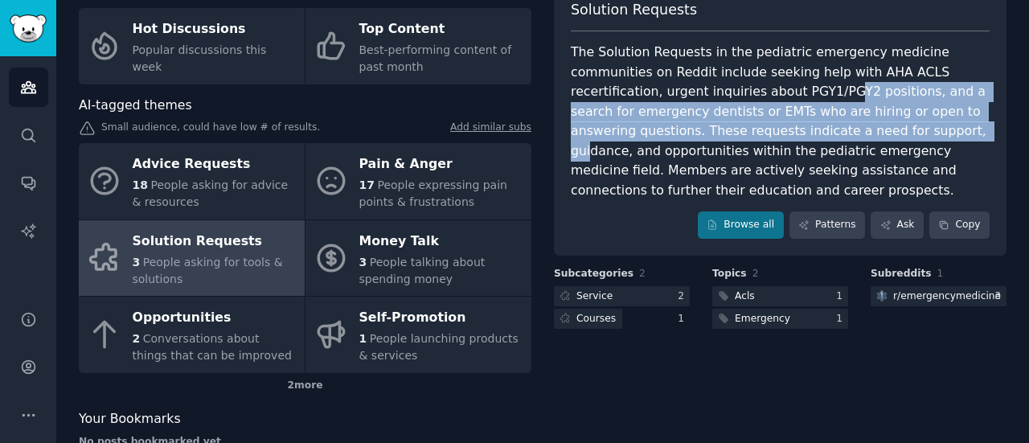
click at [743, 137] on div "The Solution Requests in the pediatric emergency medicine communities on Reddit…" at bounding box center [780, 122] width 419 height 158
drag, startPoint x: 714, startPoint y: 88, endPoint x: 744, endPoint y: 142, distance: 61.9
click at [744, 142] on div "The Solution Requests in the pediatric emergency medicine communities on Reddit…" at bounding box center [780, 122] width 419 height 158
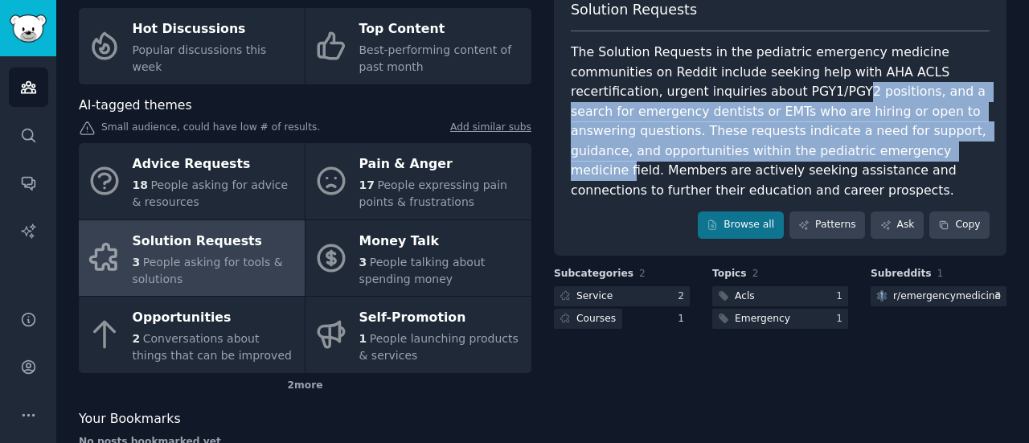
click at [744, 142] on div "The Solution Requests in the pediatric emergency medicine communities on Reddit…" at bounding box center [780, 122] width 419 height 158
